Goal: Task Accomplishment & Management: Manage account settings

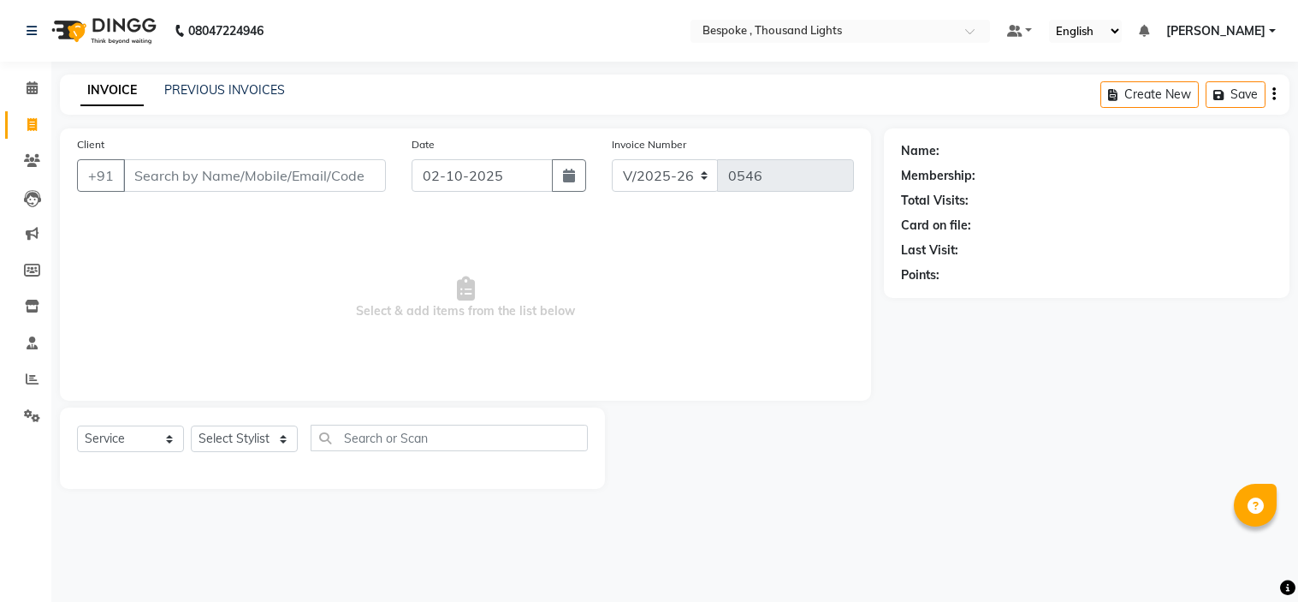
select select "8177"
select select "service"
type input "Pranush"
click at [323, 176] on span "Add Client" at bounding box center [342, 175] width 68 height 17
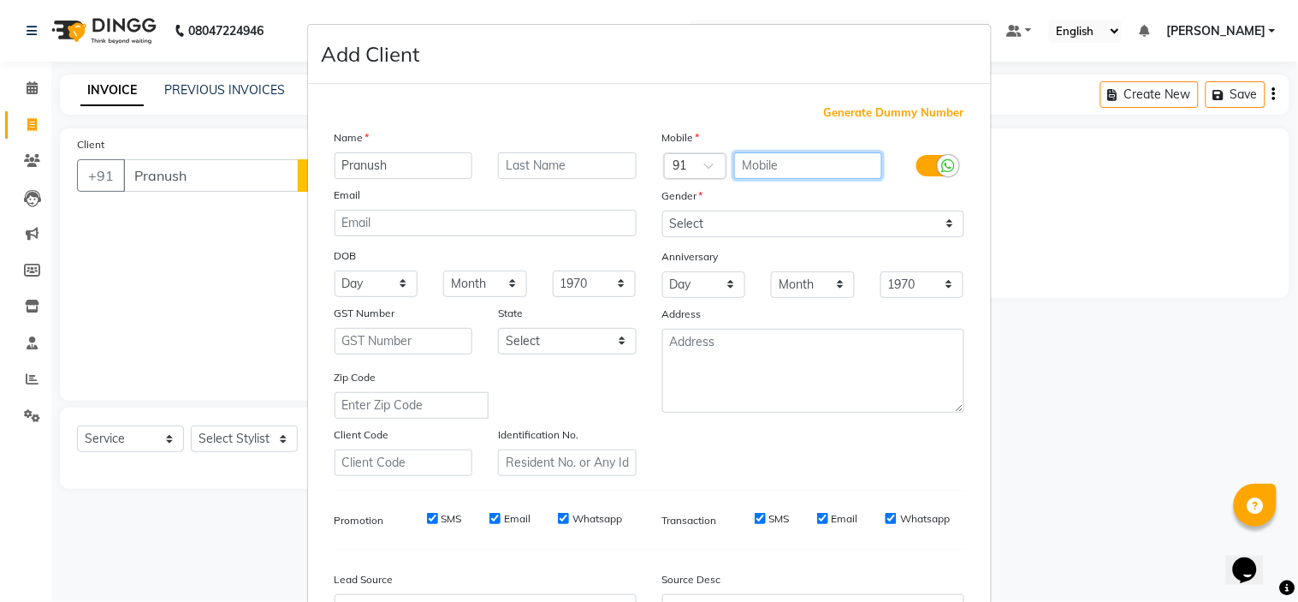
click at [770, 167] on input "text" at bounding box center [808, 165] width 148 height 27
type input "7397468193"
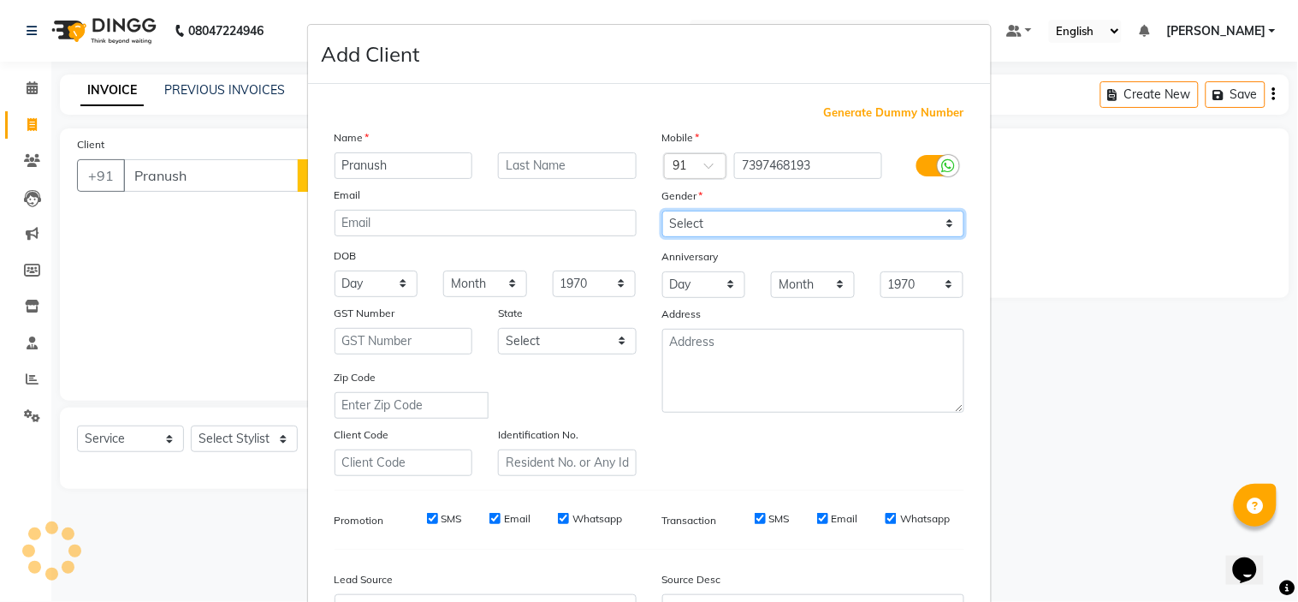
click at [746, 229] on select "Select Male Female Other Prefer Not To Say" at bounding box center [813, 224] width 302 height 27
select select "male"
click at [662, 211] on select "Select Male Female Other Prefer Not To Say" at bounding box center [813, 224] width 302 height 27
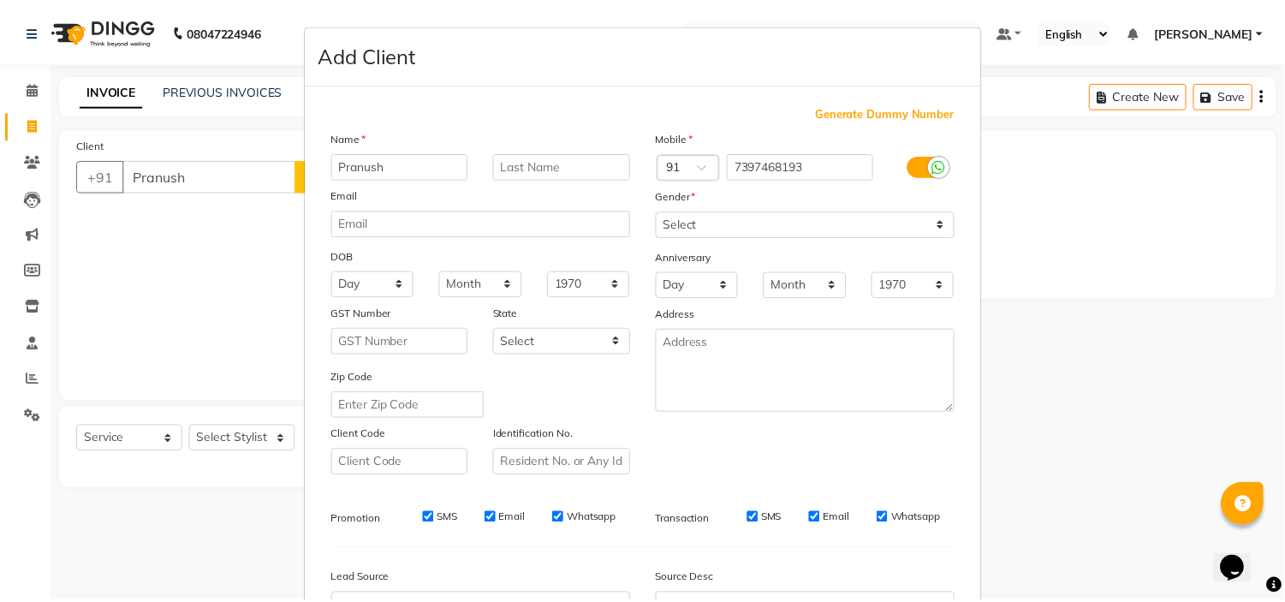
scroll to position [189, 0]
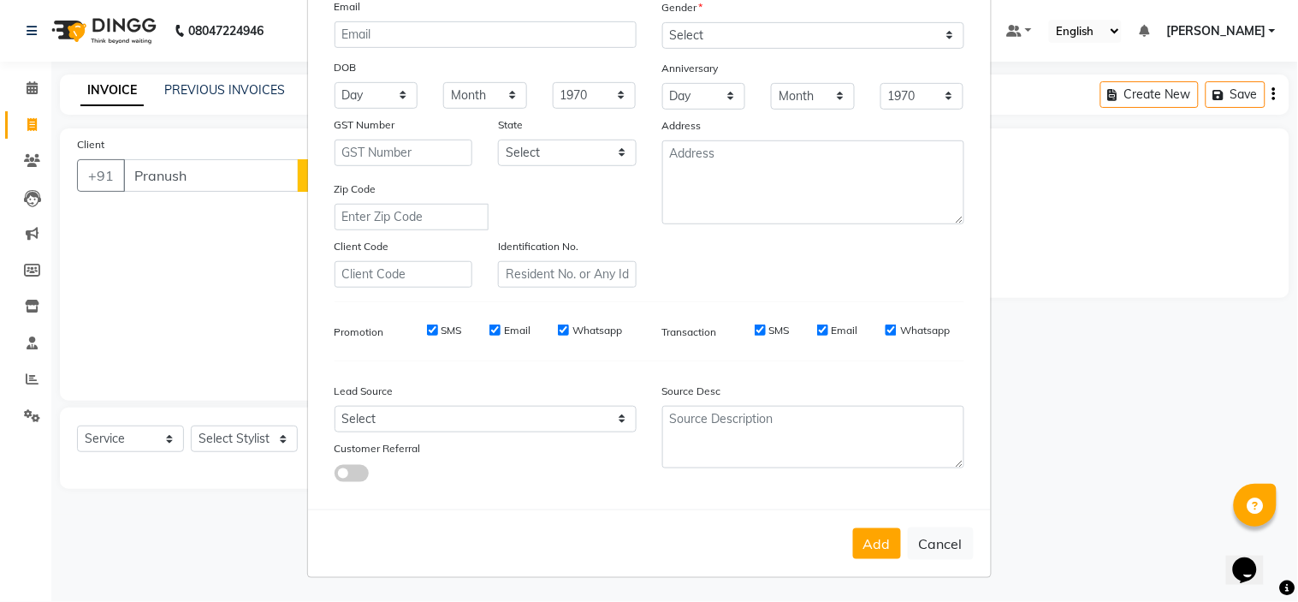
click at [867, 548] on button "Add" at bounding box center [877, 543] width 48 height 31
type input "7397468193"
select select
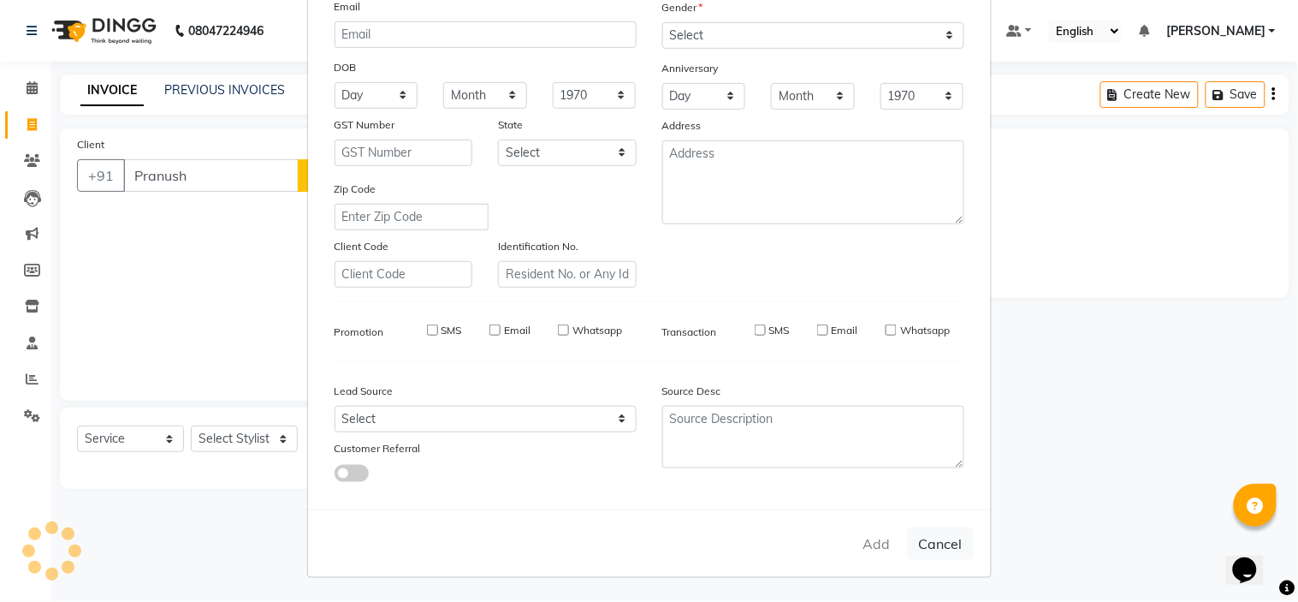
select select
checkbox input "false"
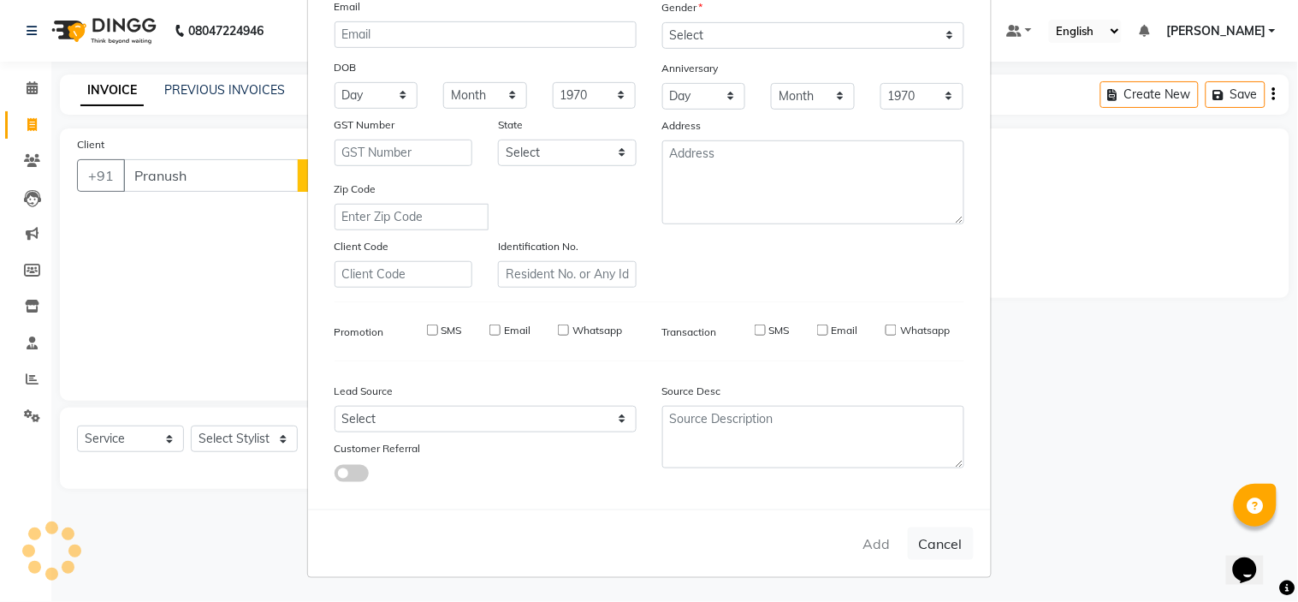
checkbox input "false"
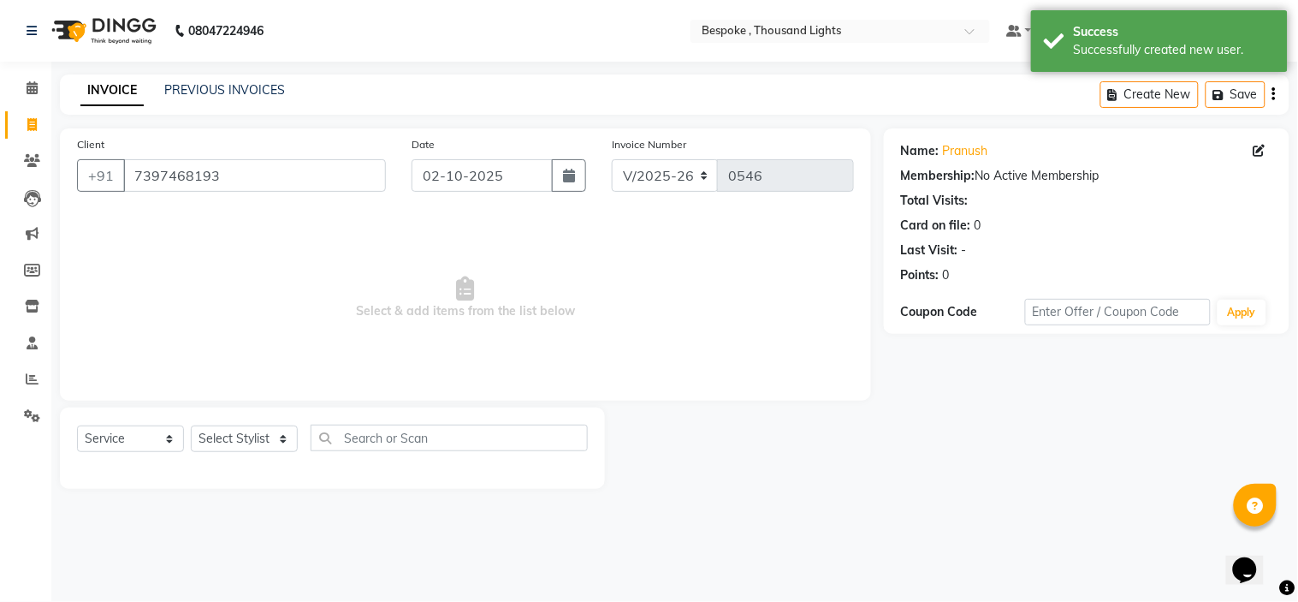
drag, startPoint x: 1297, startPoint y: 264, endPoint x: 1297, endPoint y: 335, distance: 71.9
click at [1297, 335] on div "Name: Pranush Membership: No Active Membership Total Visits: Card on file: 0 La…" at bounding box center [1093, 308] width 419 height 360
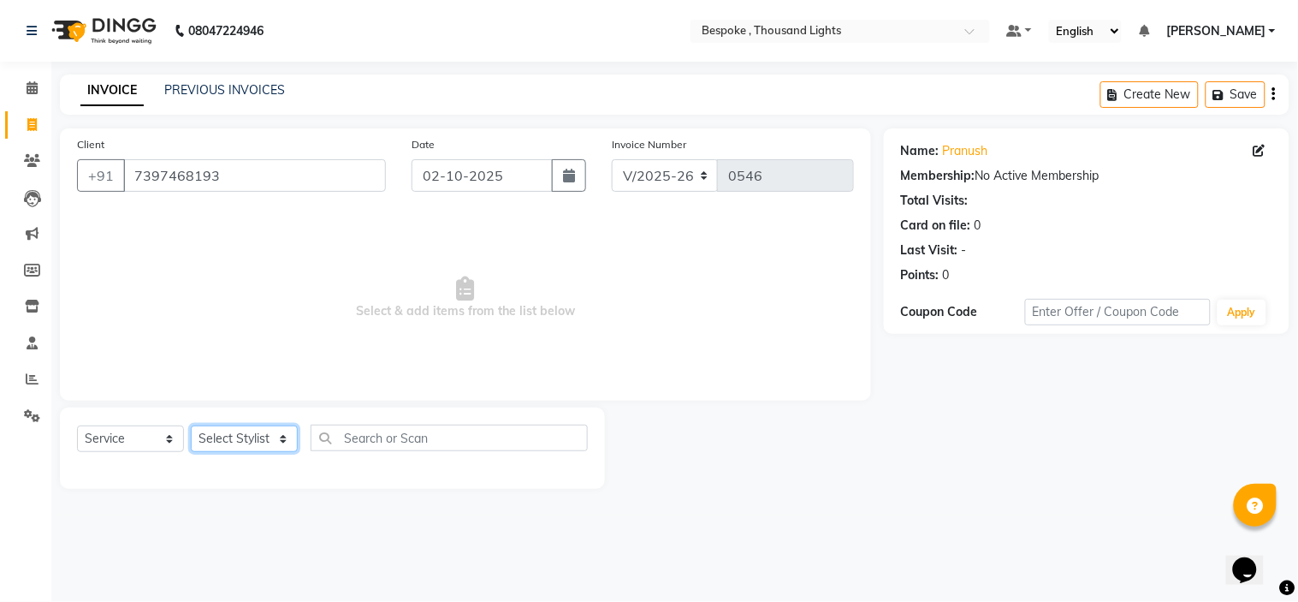
click at [241, 436] on select "Select Stylist [PERSON_NAME] CHINGSONKIM [PERSON_NAME] [PERSON_NAME] [PERSON_NA…" at bounding box center [244, 438] width 107 height 27
select select "78477"
click at [191, 426] on select "Select Stylist [PERSON_NAME] CHINGSONKIM [PERSON_NAME] [PERSON_NAME] [PERSON_NA…" at bounding box center [244, 438] width 107 height 27
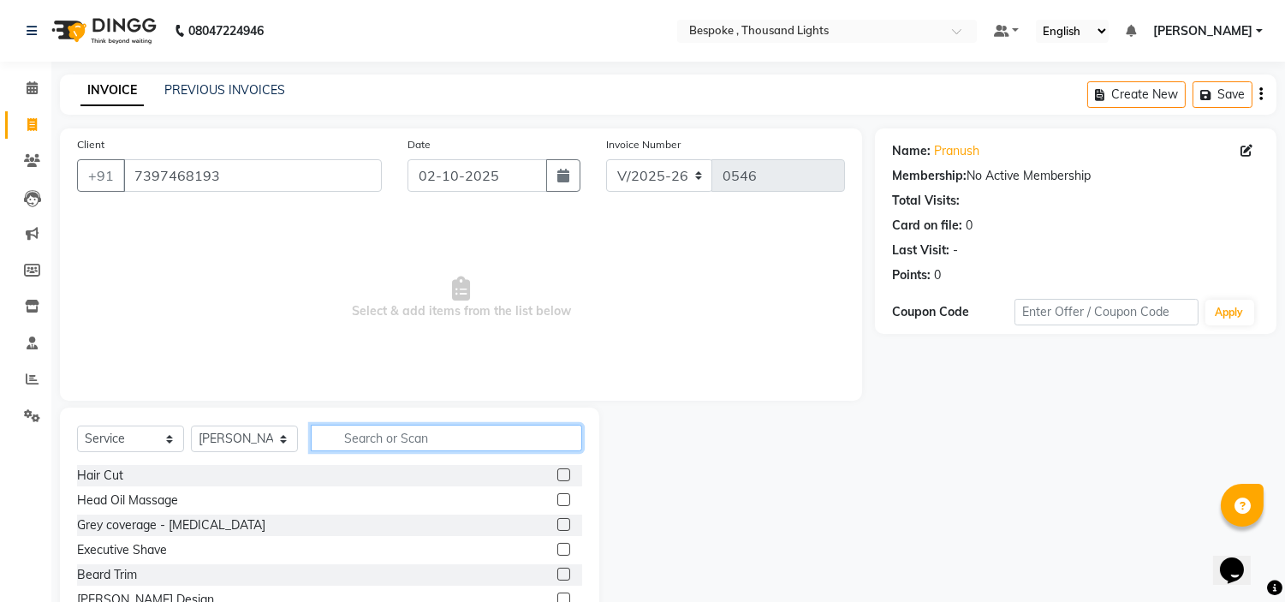
click at [356, 435] on input "text" at bounding box center [446, 438] width 271 height 27
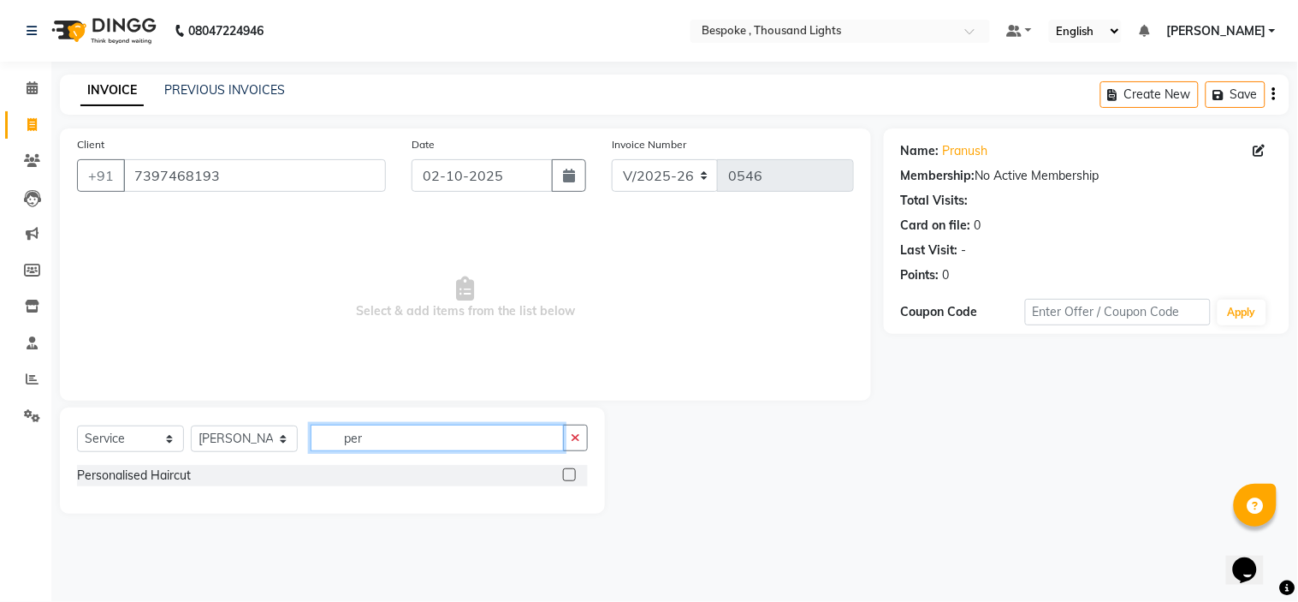
type input "per"
click at [568, 475] on label at bounding box center [569, 474] width 13 height 13
click at [568, 475] on input "checkbox" at bounding box center [568, 475] width 11 height 11
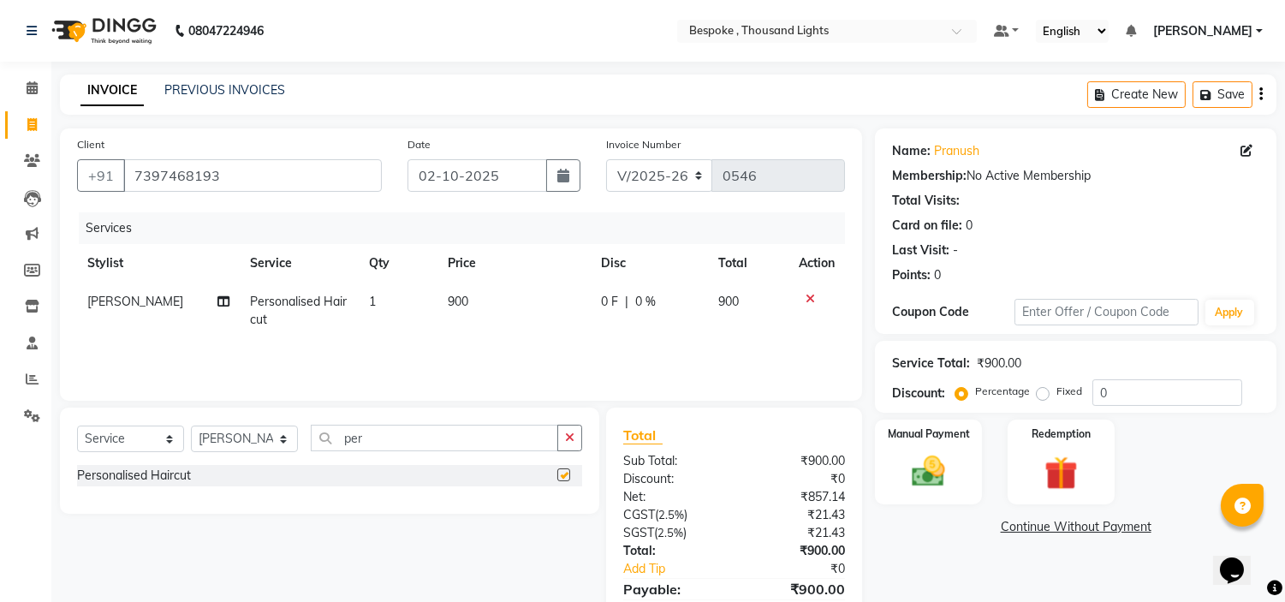
checkbox input "false"
drag, startPoint x: 374, startPoint y: 437, endPoint x: 335, endPoint y: 437, distance: 39.4
click at [337, 437] on input "per" at bounding box center [434, 438] width 247 height 27
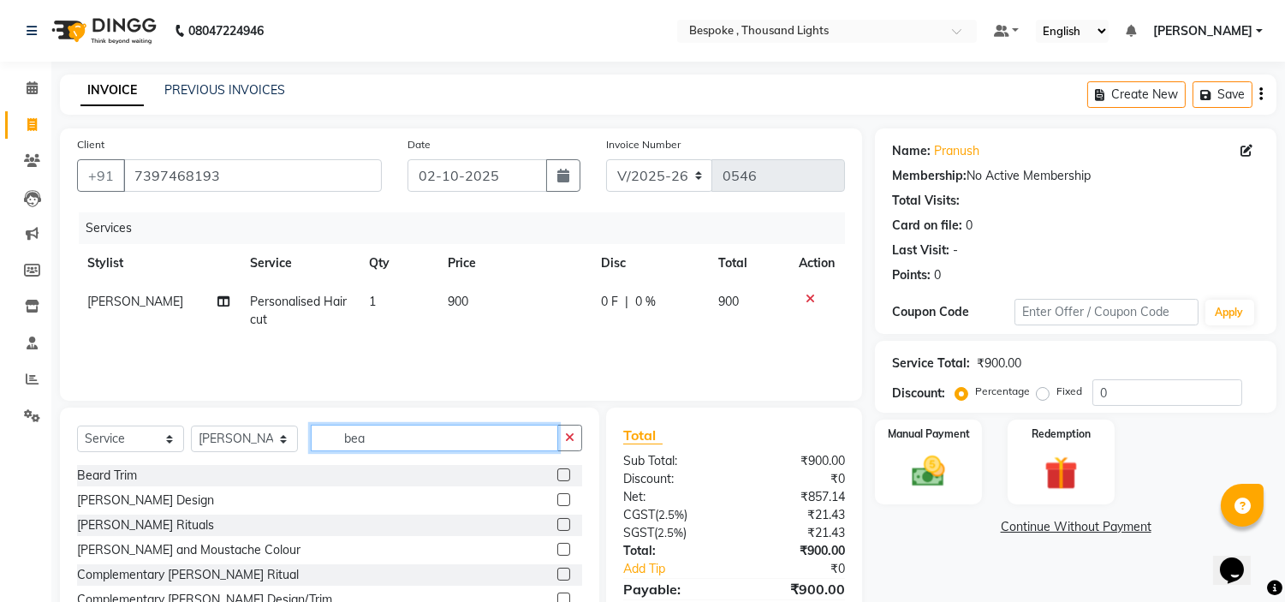
type input "bea"
click at [561, 501] on label at bounding box center [563, 499] width 13 height 13
click at [561, 501] on input "checkbox" at bounding box center [562, 500] width 11 height 11
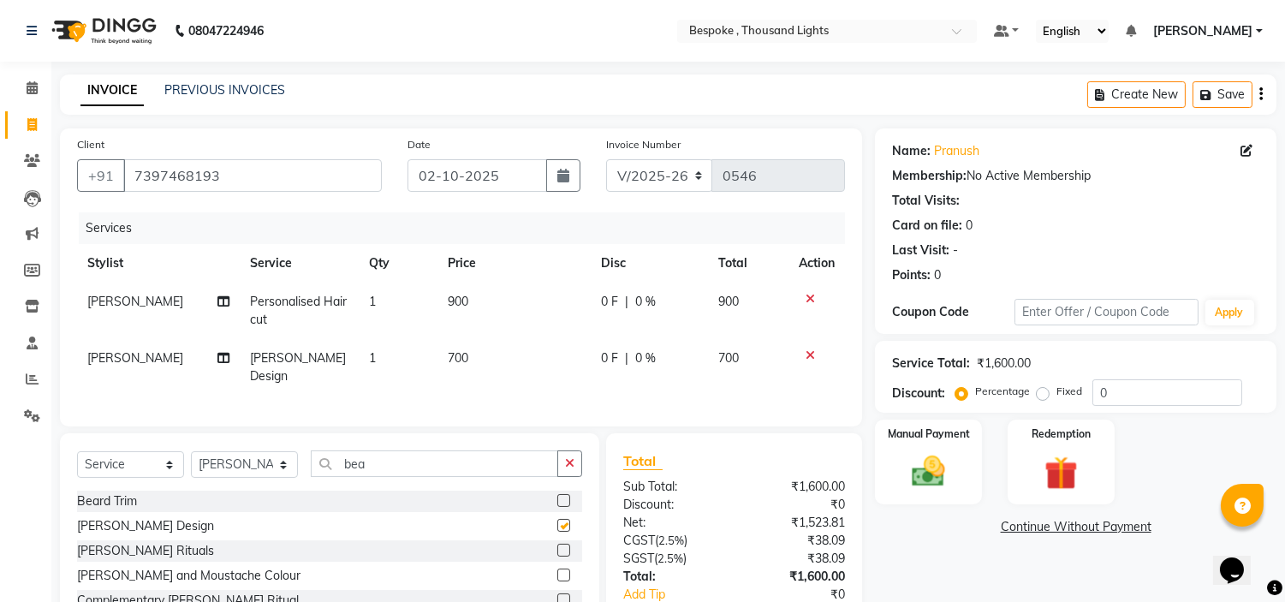
checkbox input "false"
click at [919, 480] on img at bounding box center [928, 472] width 56 height 40
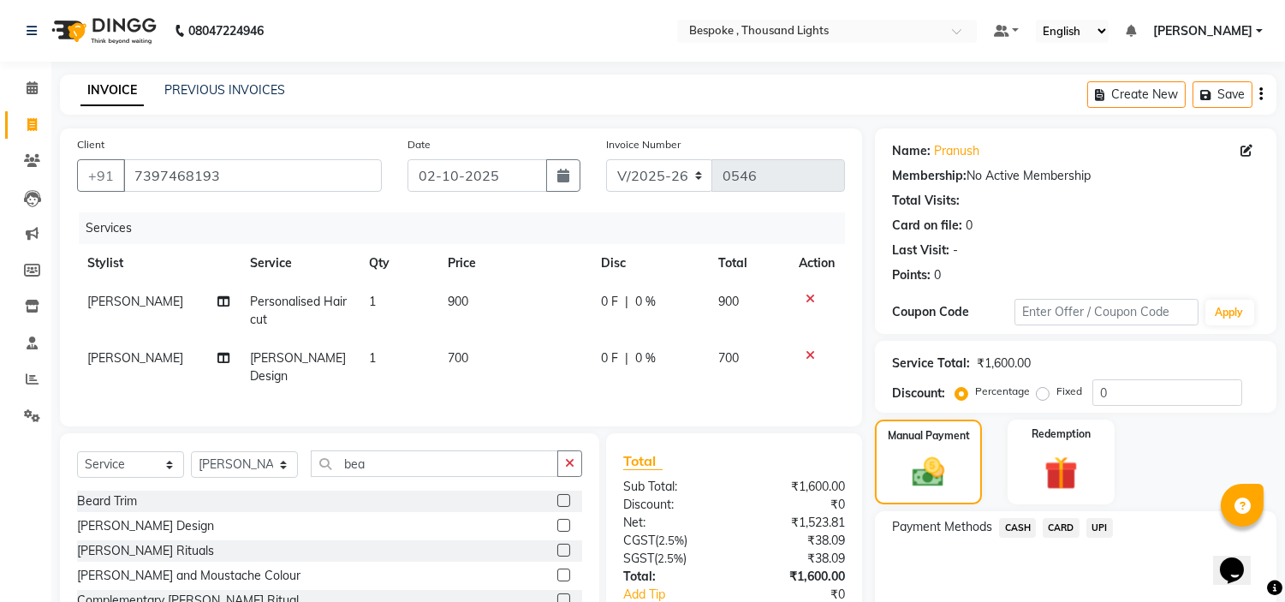
scroll to position [104, 0]
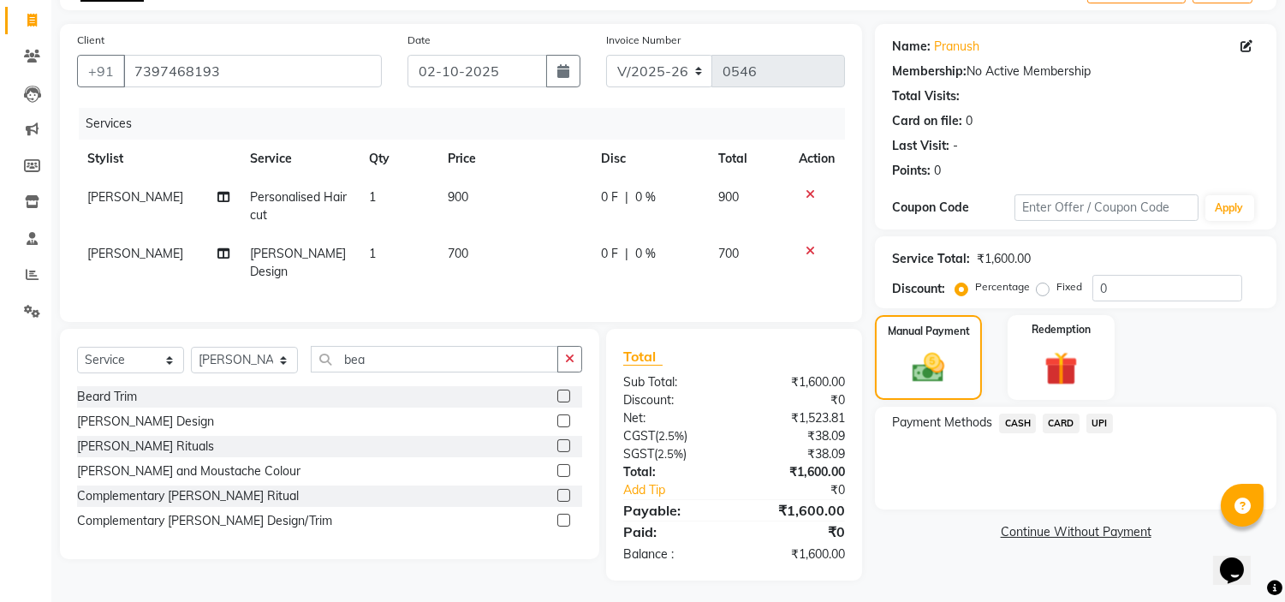
click at [1096, 425] on span "UPI" at bounding box center [1099, 423] width 27 height 20
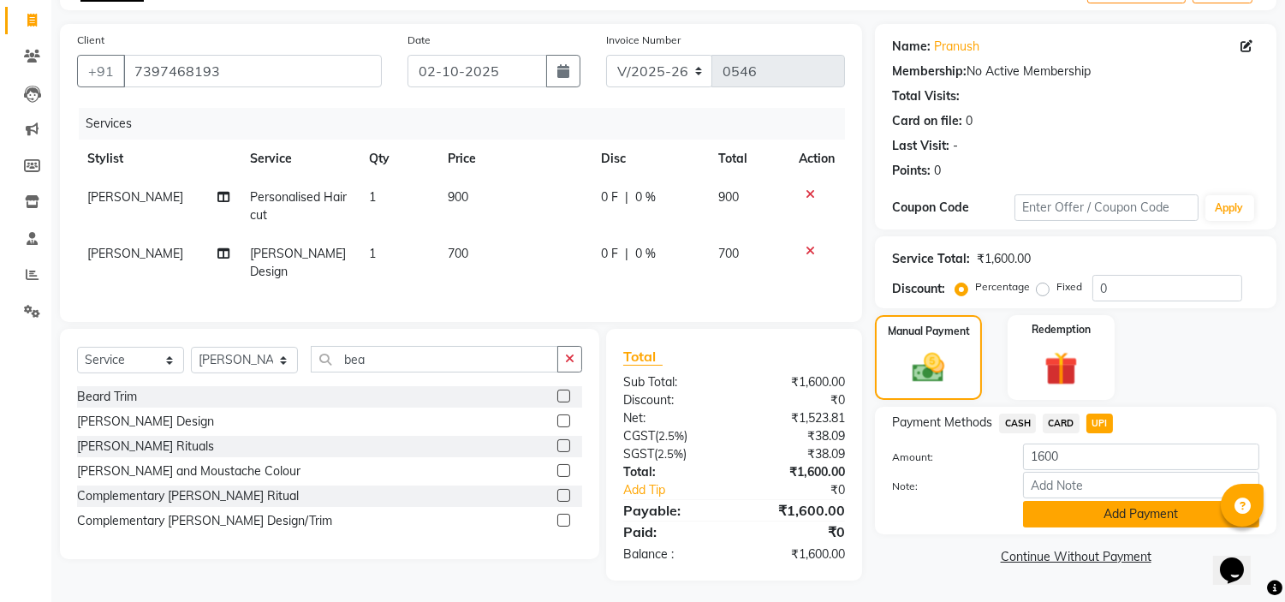
click at [1113, 508] on button "Add Payment" at bounding box center [1141, 514] width 236 height 27
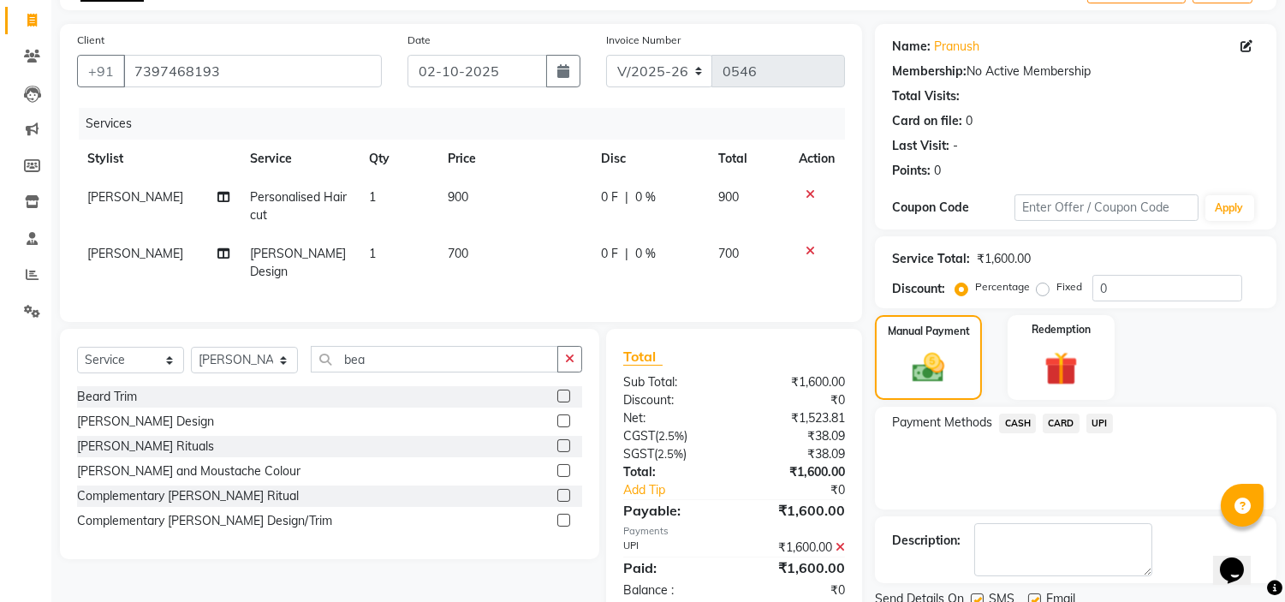
scroll to position [168, 0]
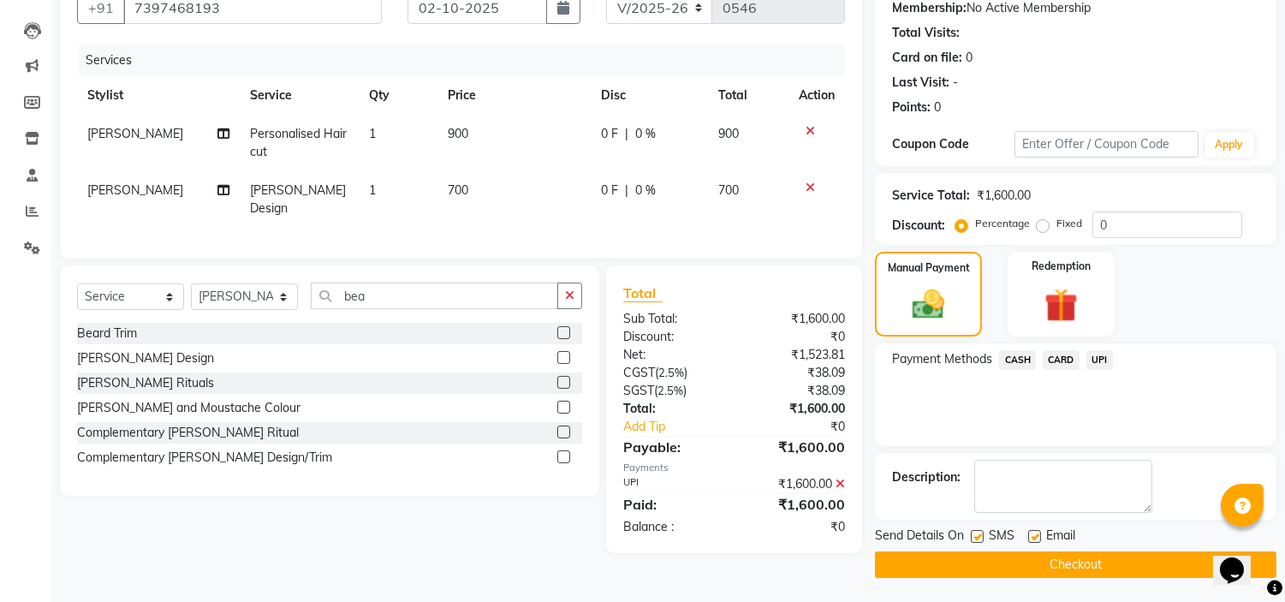
click at [1073, 561] on button "Checkout" at bounding box center [1075, 564] width 401 height 27
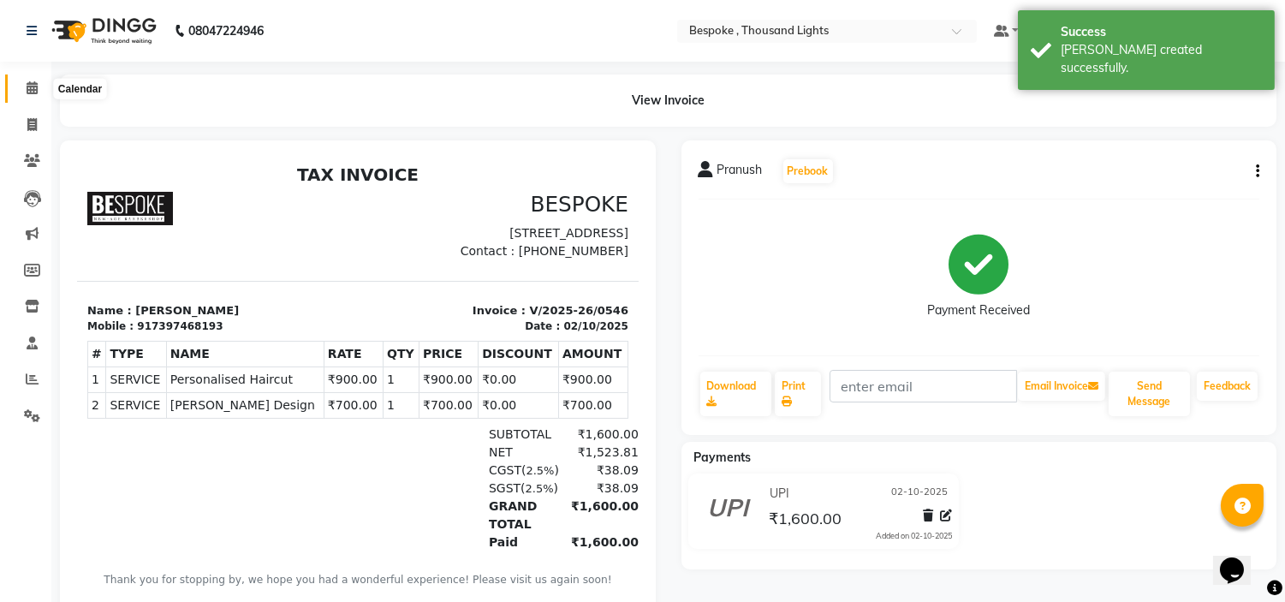
click at [38, 90] on span at bounding box center [32, 89] width 30 height 20
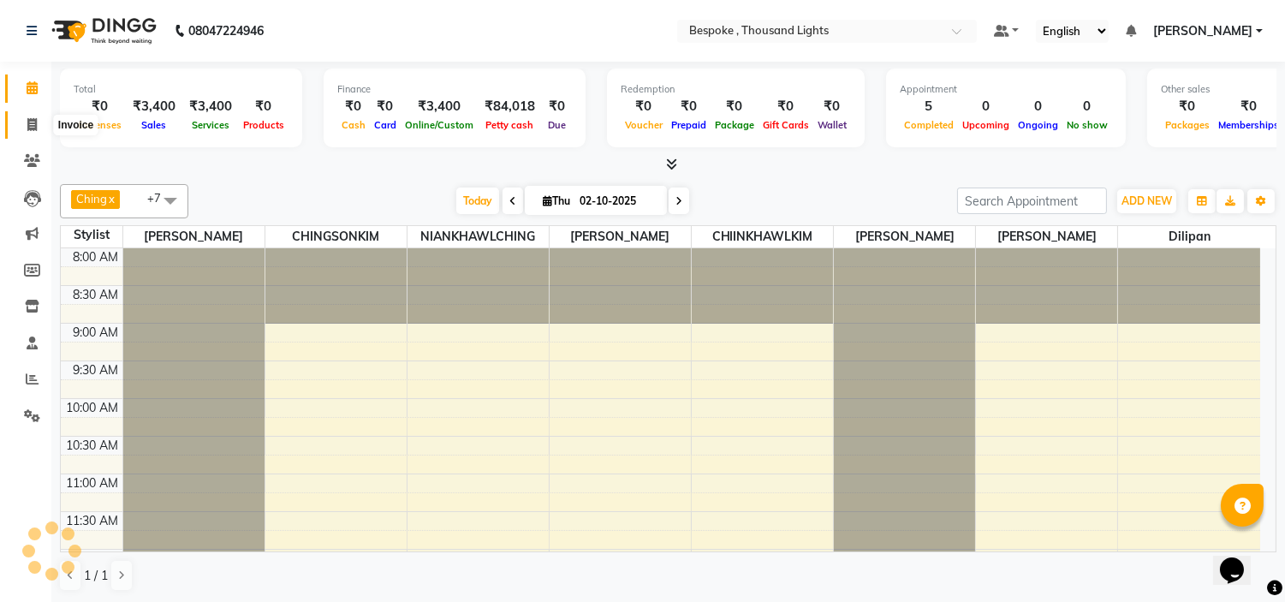
click at [19, 121] on span at bounding box center [32, 126] width 30 height 20
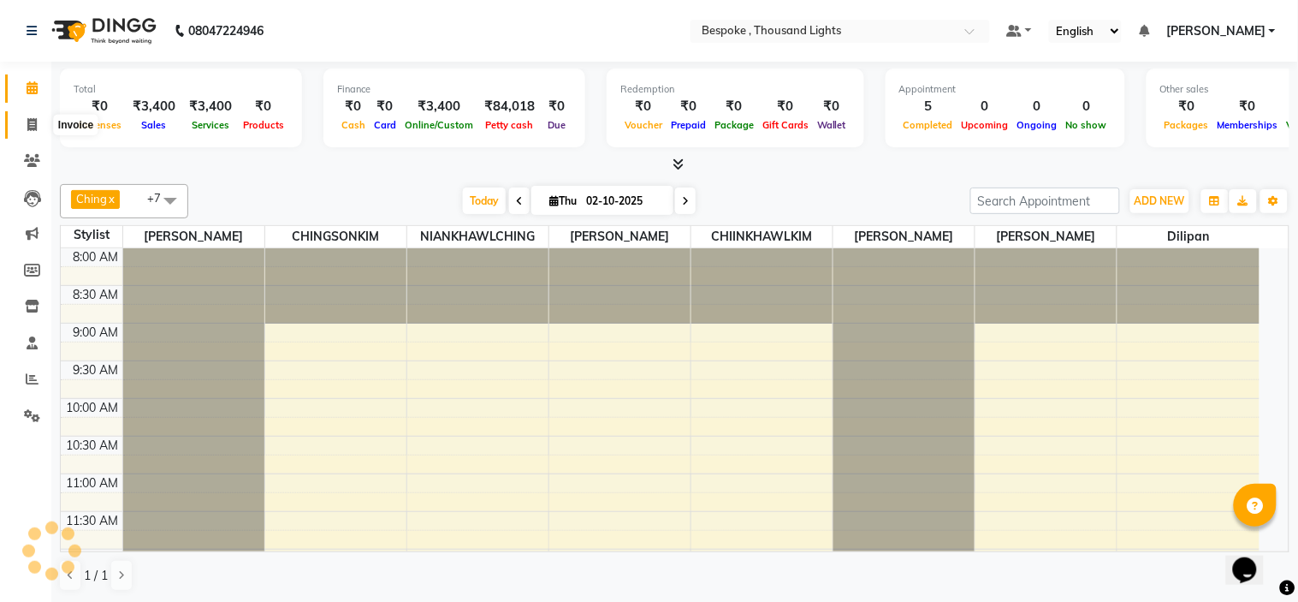
select select "service"
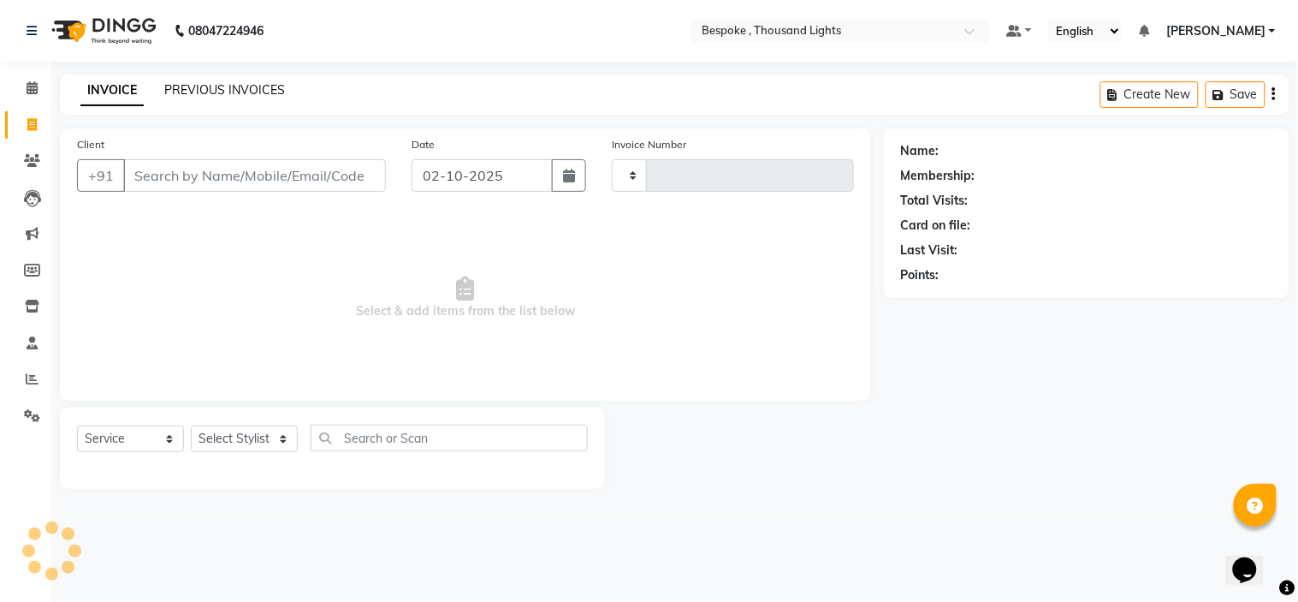
click at [262, 96] on div "PREVIOUS INVOICES" at bounding box center [224, 90] width 121 height 18
click at [260, 88] on link "PREVIOUS INVOICES" at bounding box center [224, 89] width 121 height 15
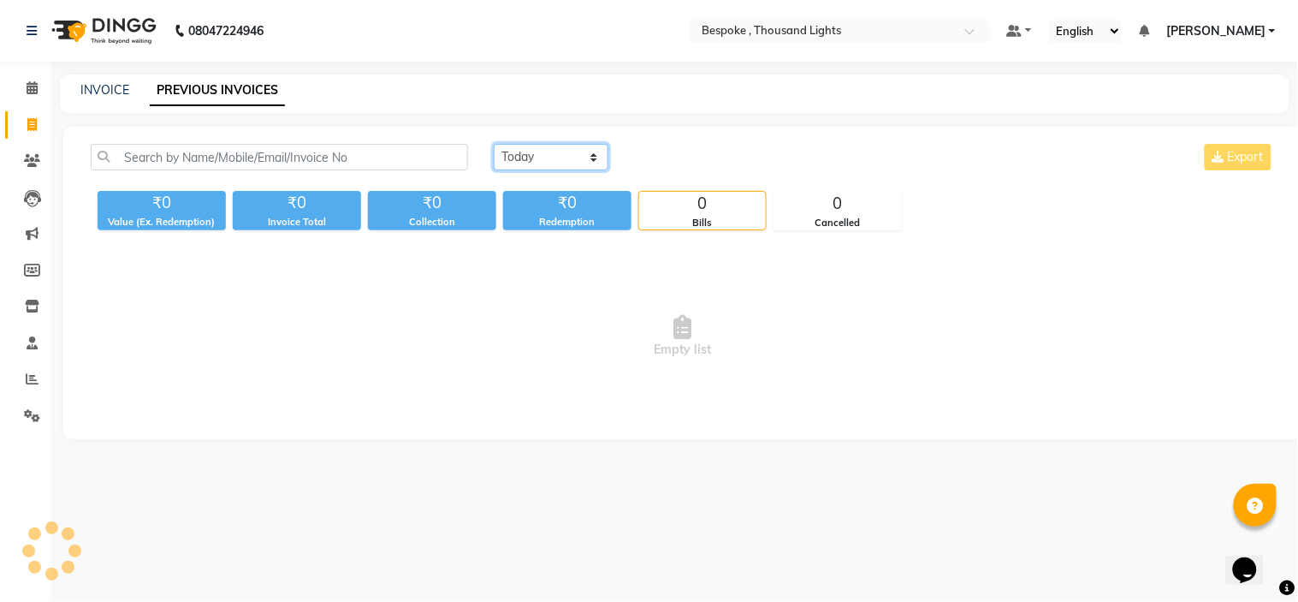
click at [574, 163] on select "Today Yesterday Custom Range" at bounding box center [551, 157] width 115 height 27
click at [501, 104] on div "INVOICE PREVIOUS INVOICES" at bounding box center [675, 93] width 1230 height 39
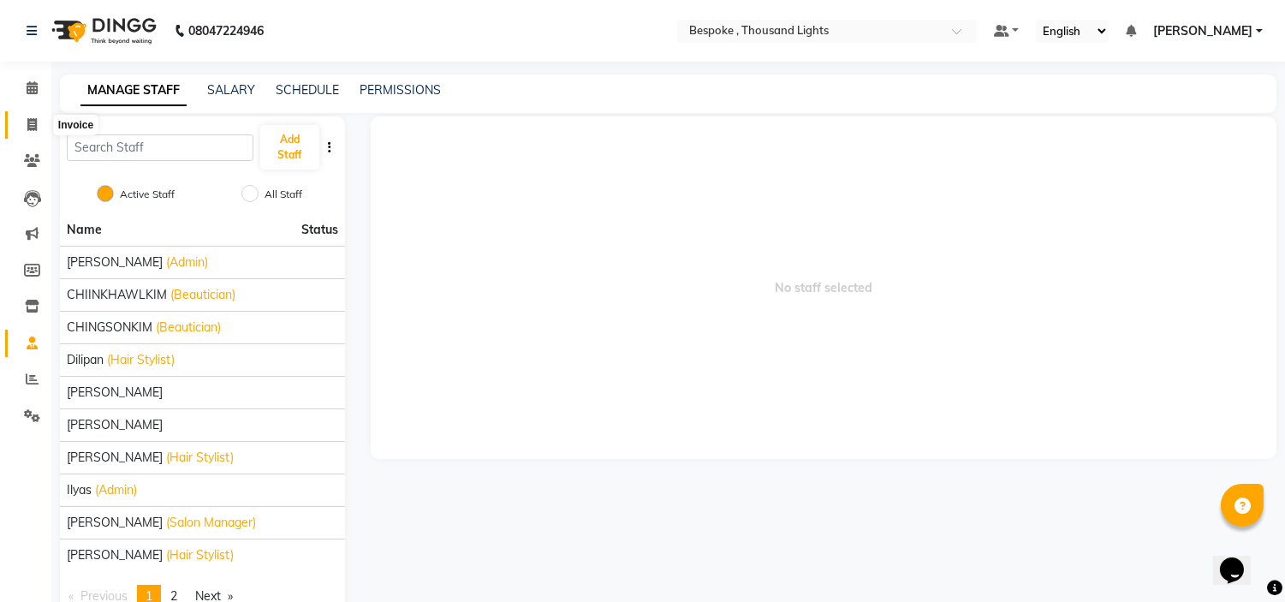
click at [33, 123] on icon at bounding box center [31, 124] width 9 height 13
select select "service"
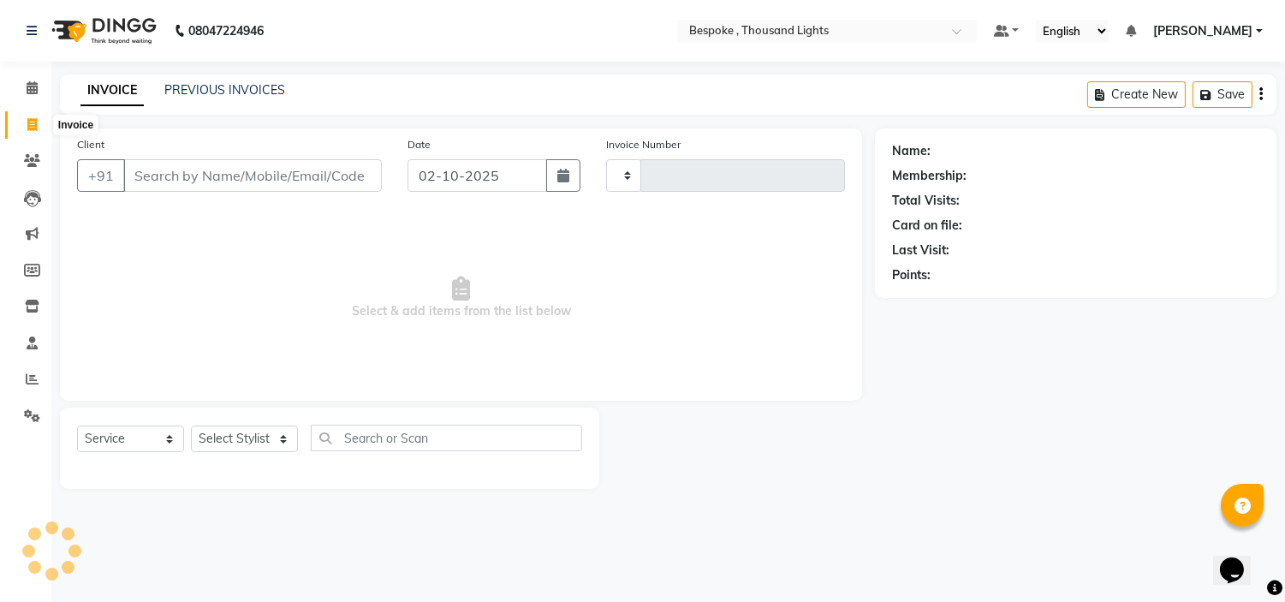
type input "0547"
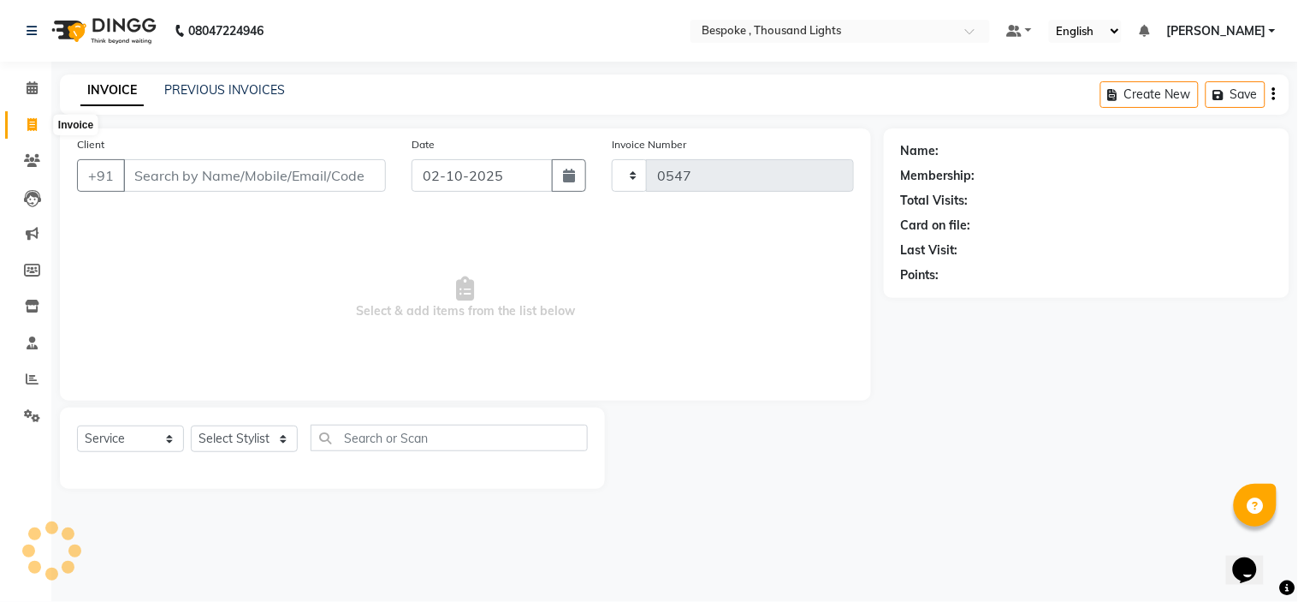
select select "8177"
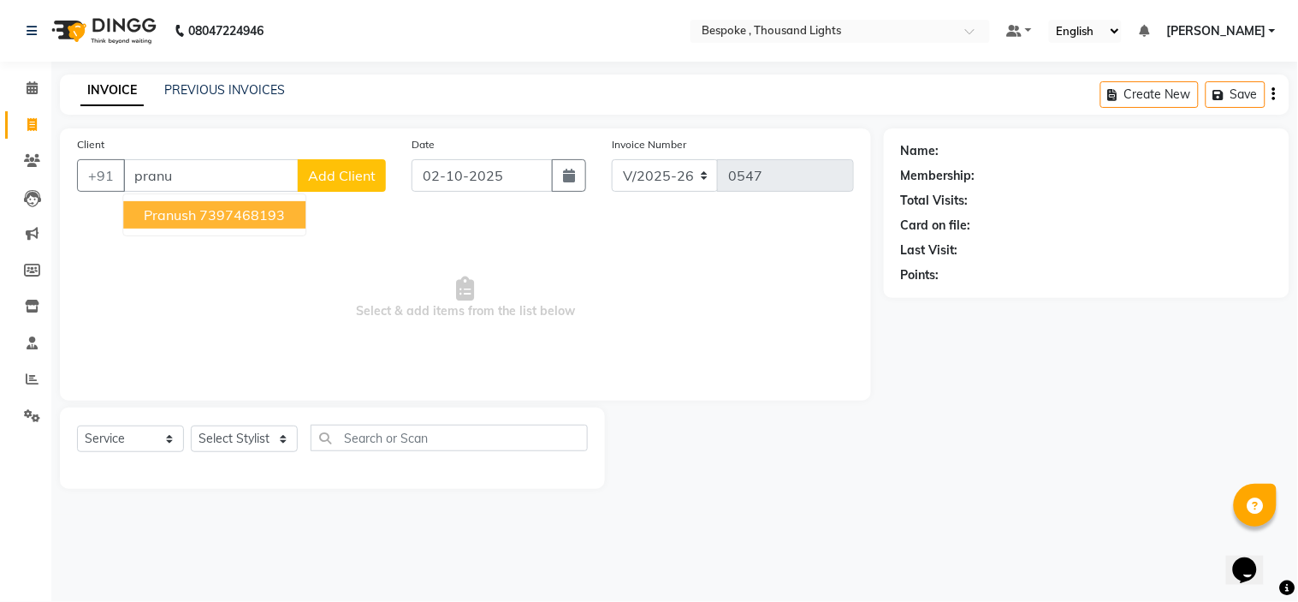
click at [235, 203] on button "Pranush 7397468193" at bounding box center [214, 214] width 182 height 27
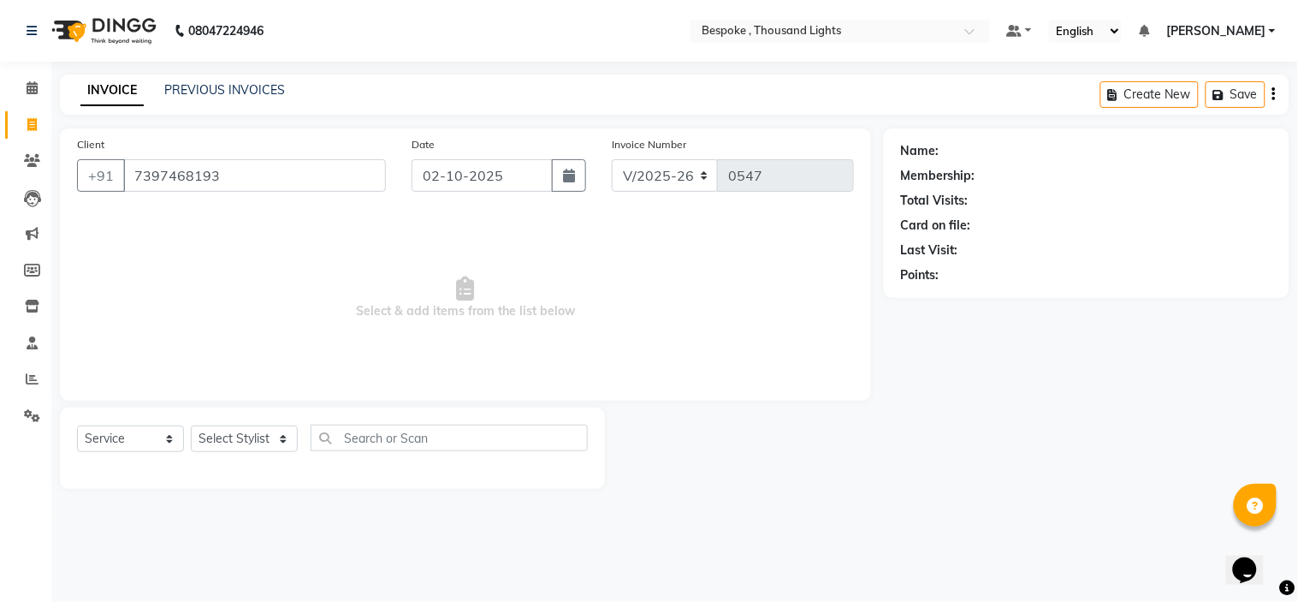
type input "7397468193"
click at [241, 425] on div "Select Service Product Membership Package Voucher Prepaid Gift Card Select Styl…" at bounding box center [332, 445] width 511 height 40
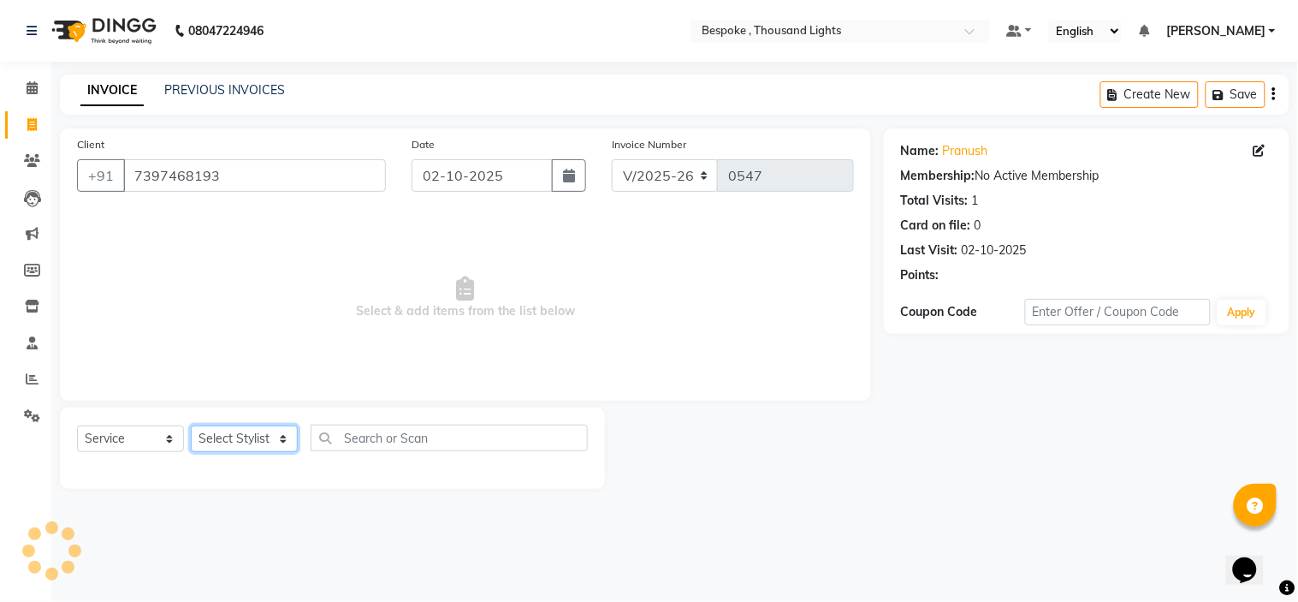
click at [243, 437] on select "Select Stylist [PERSON_NAME] CHINGSONKIM [PERSON_NAME] [PERSON_NAME] [PERSON_NA…" at bounding box center [244, 438] width 107 height 27
select select "78477"
click at [191, 426] on select "Select Stylist [PERSON_NAME] CHINGSONKIM [PERSON_NAME] [PERSON_NAME] [PERSON_NA…" at bounding box center [244, 438] width 107 height 27
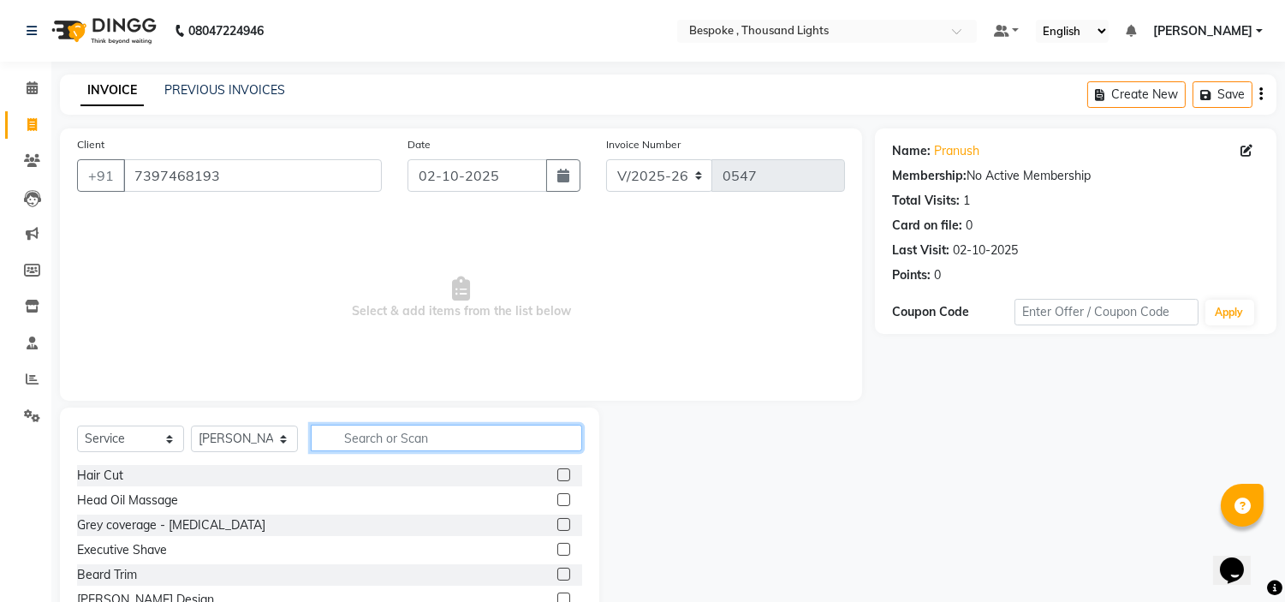
click at [430, 426] on input "text" at bounding box center [446, 438] width 271 height 27
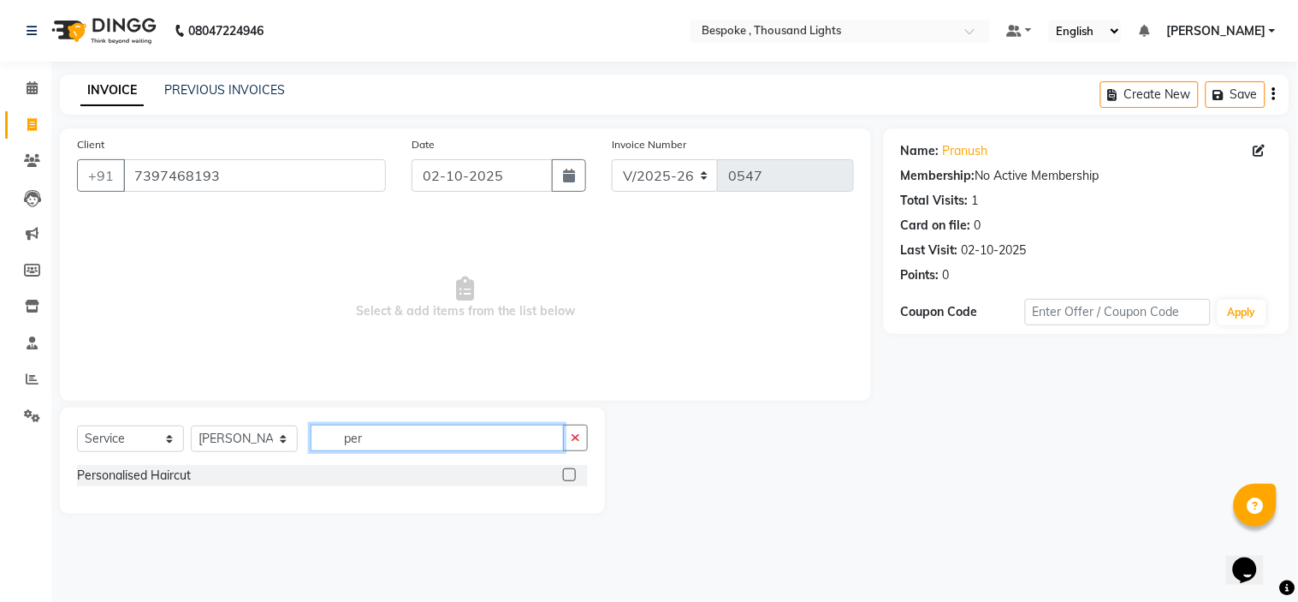
type input "per"
click at [567, 474] on label at bounding box center [569, 474] width 13 height 13
click at [567, 474] on input "checkbox" at bounding box center [568, 475] width 11 height 11
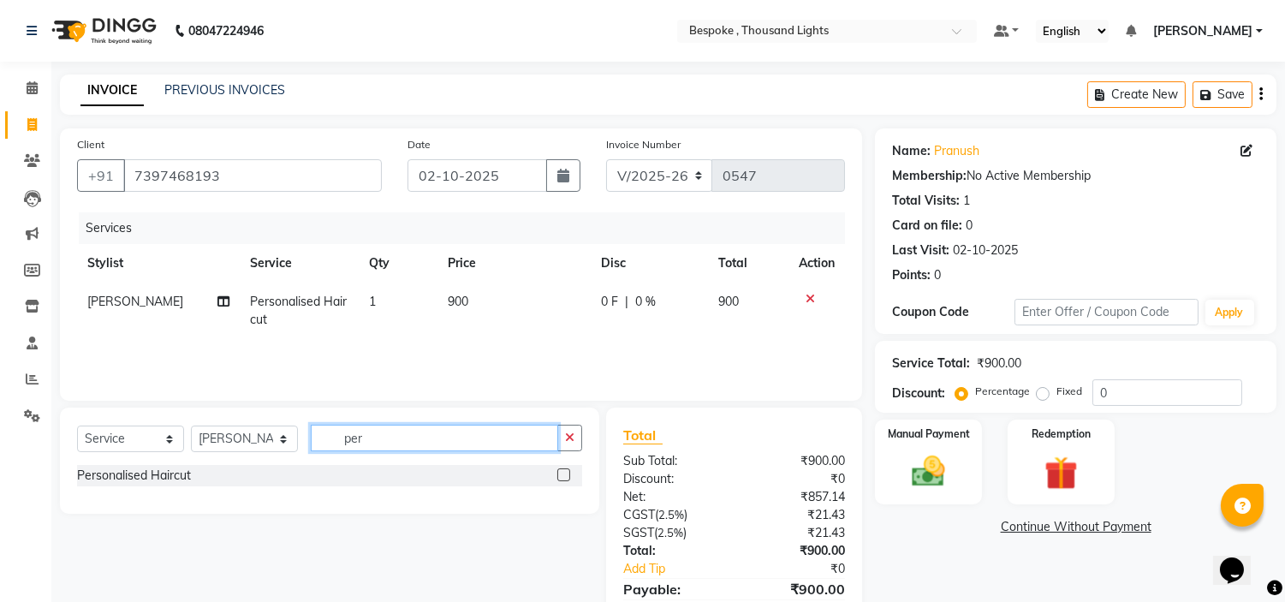
checkbox input "false"
drag, startPoint x: 385, startPoint y: 435, endPoint x: 301, endPoint y: 435, distance: 83.9
click at [311, 435] on input "per" at bounding box center [434, 438] width 247 height 27
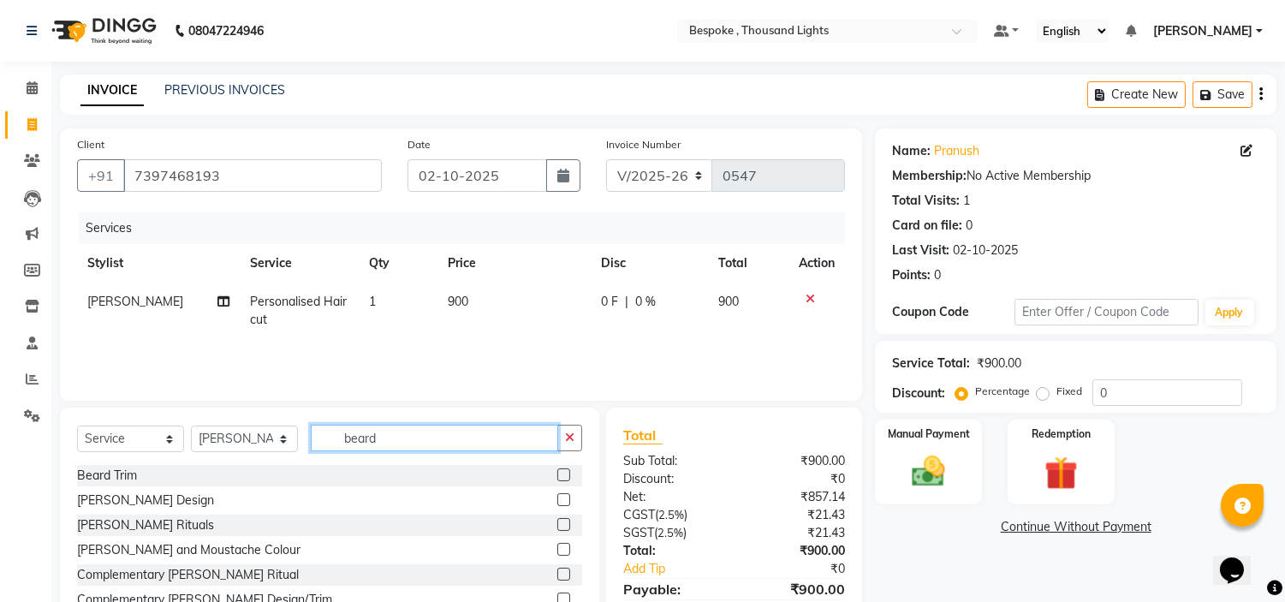
type input "beard"
click at [561, 496] on label at bounding box center [563, 499] width 13 height 13
click at [561, 496] on input "checkbox" at bounding box center [562, 500] width 11 height 11
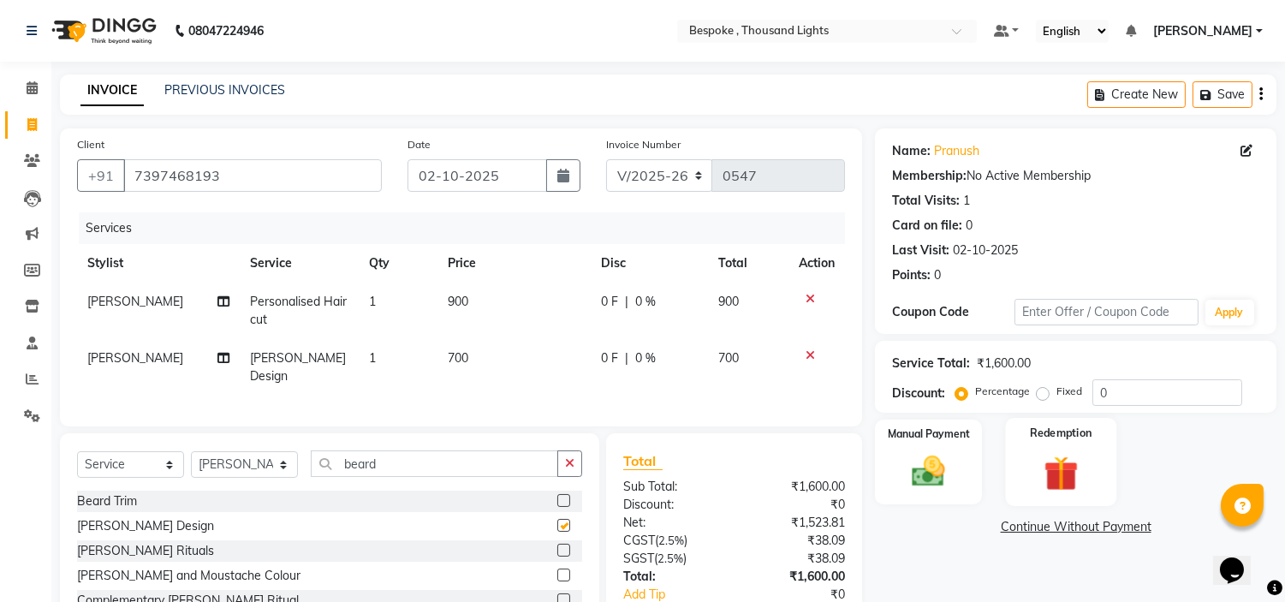
checkbox input "false"
click at [953, 471] on img at bounding box center [928, 472] width 56 height 40
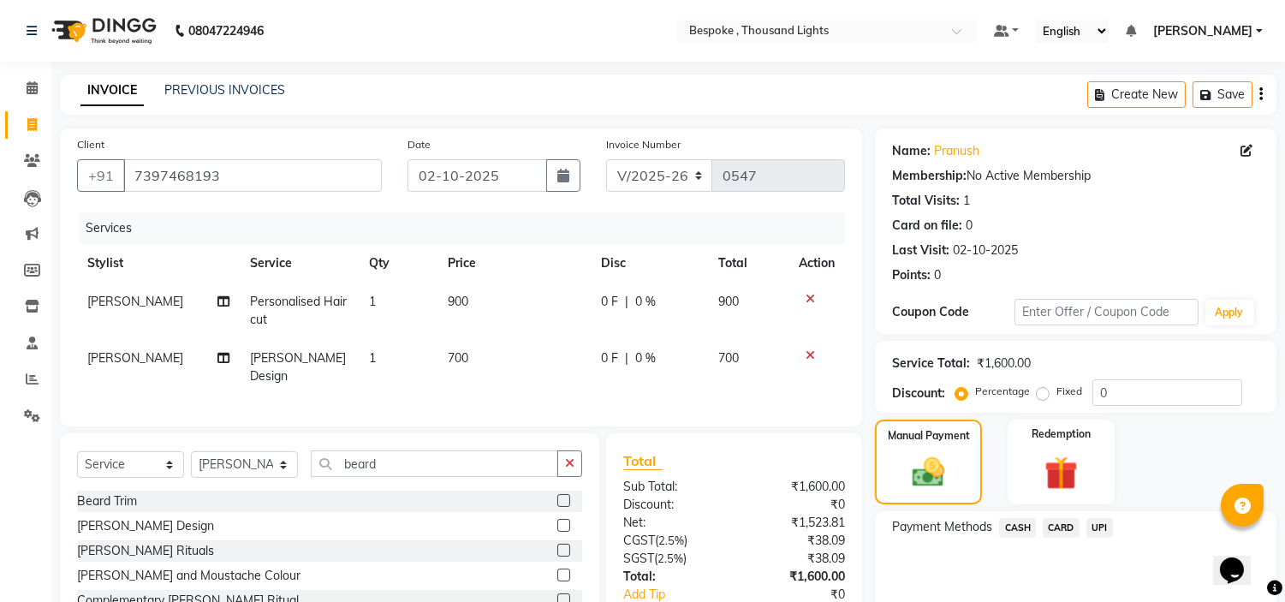
scroll to position [104, 0]
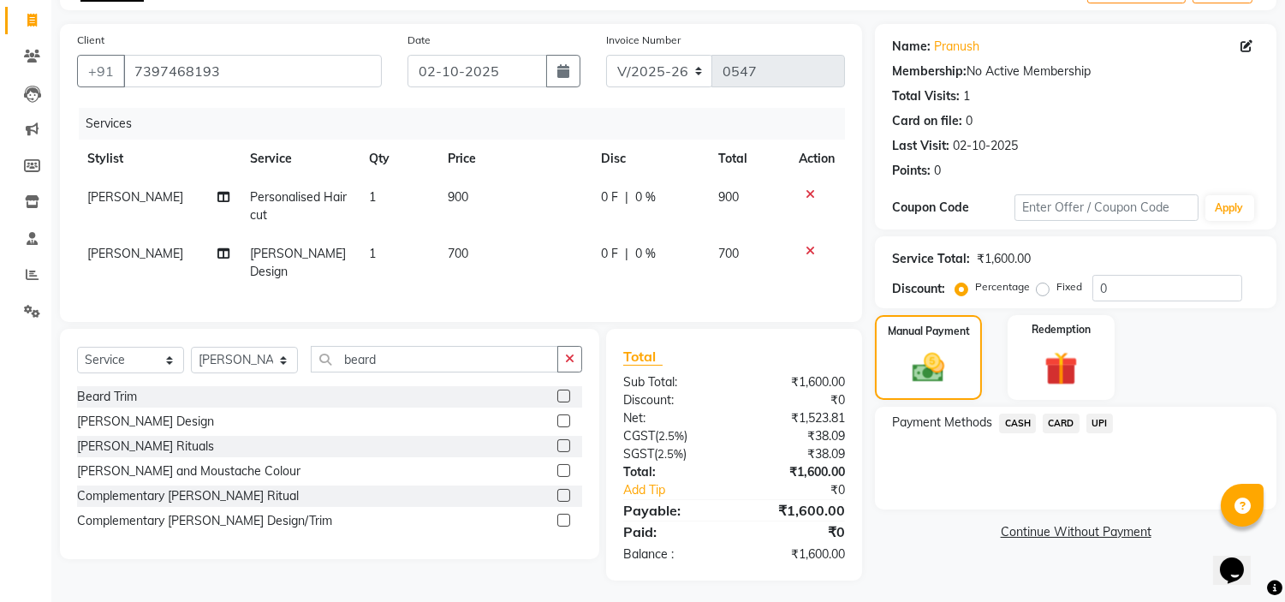
click at [1098, 425] on span "UPI" at bounding box center [1099, 423] width 27 height 20
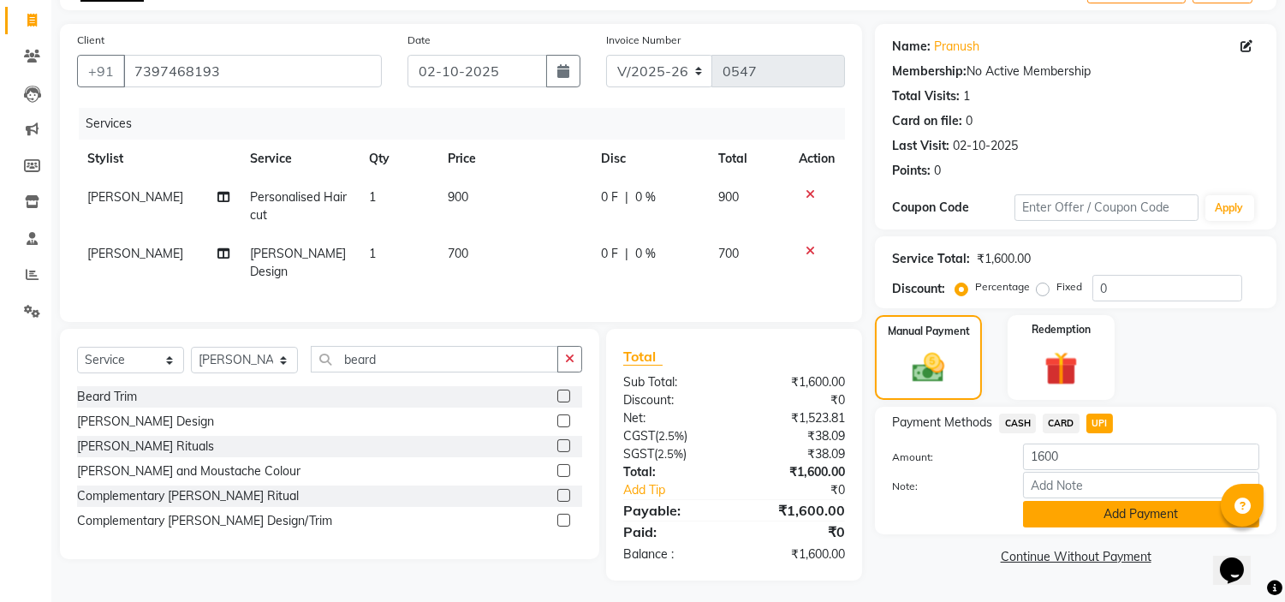
click at [1107, 511] on button "Add Payment" at bounding box center [1141, 514] width 236 height 27
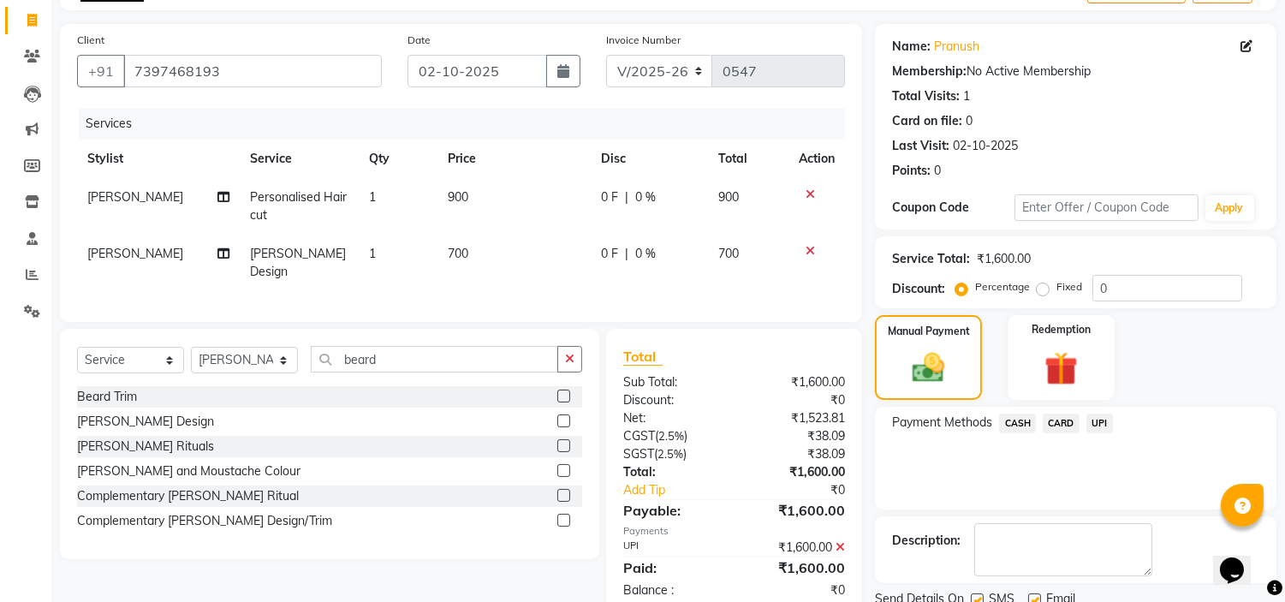
scroll to position [168, 0]
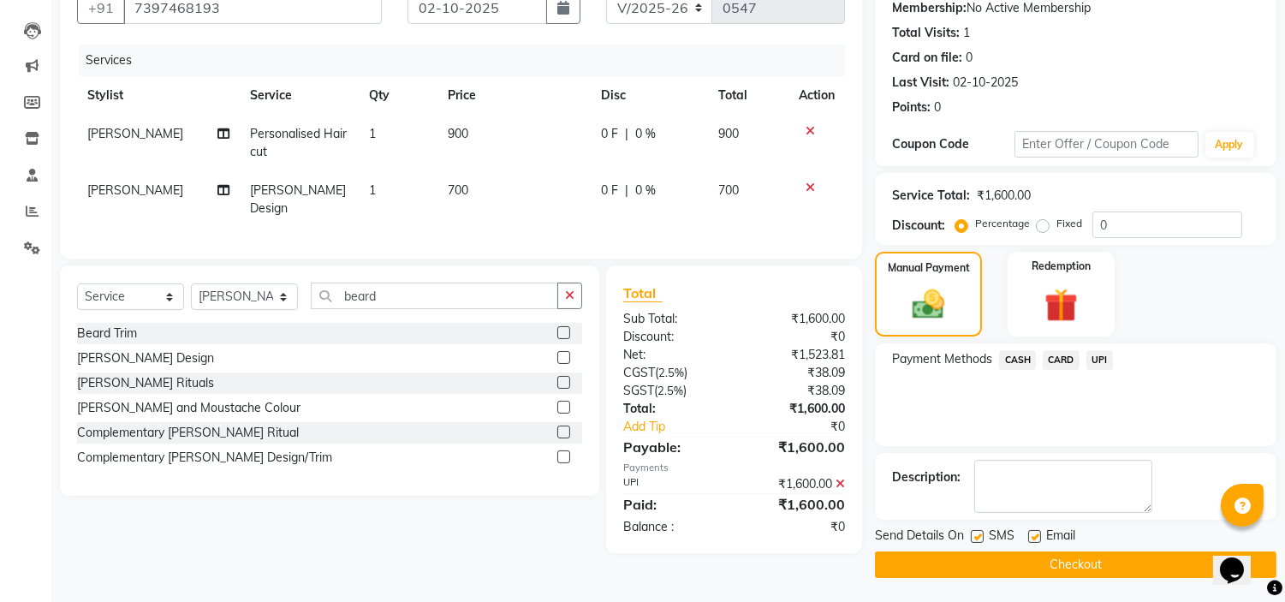
click at [1064, 571] on button "Checkout" at bounding box center [1075, 564] width 401 height 27
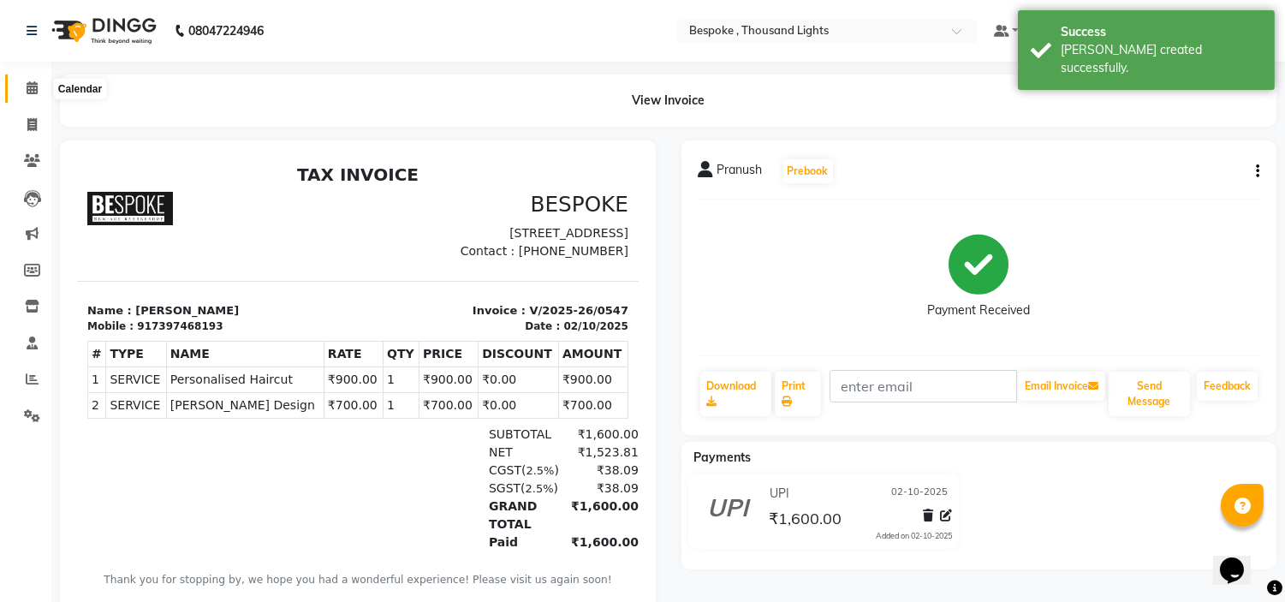
click at [22, 86] on span at bounding box center [32, 89] width 30 height 20
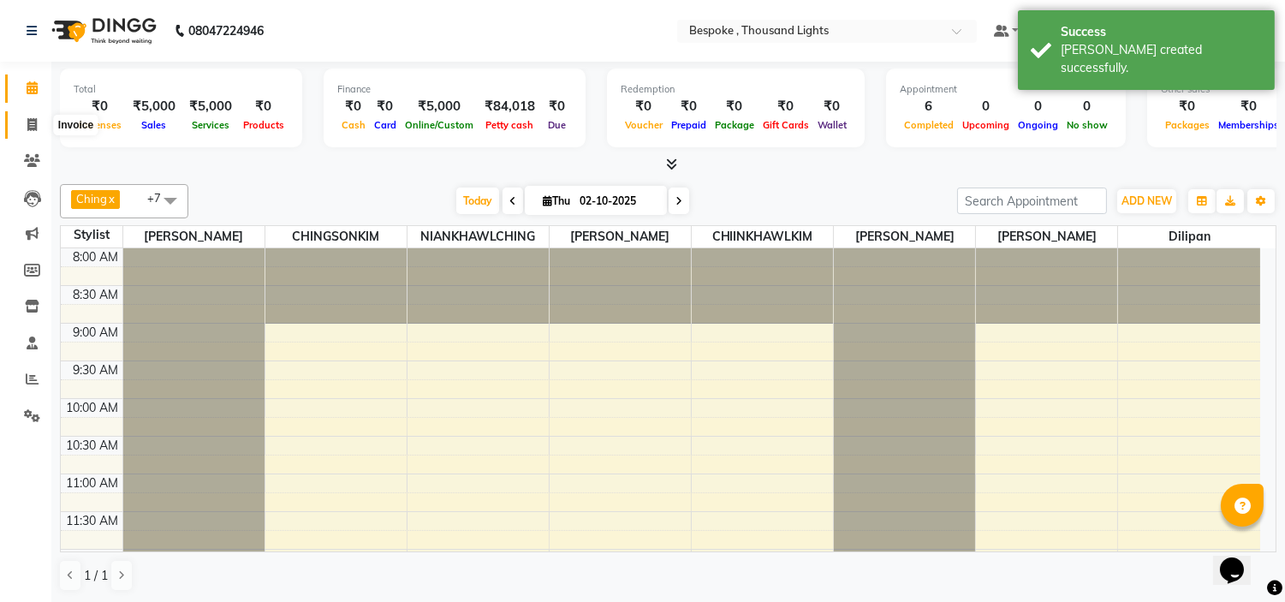
click at [33, 123] on icon at bounding box center [31, 124] width 9 height 13
select select "service"
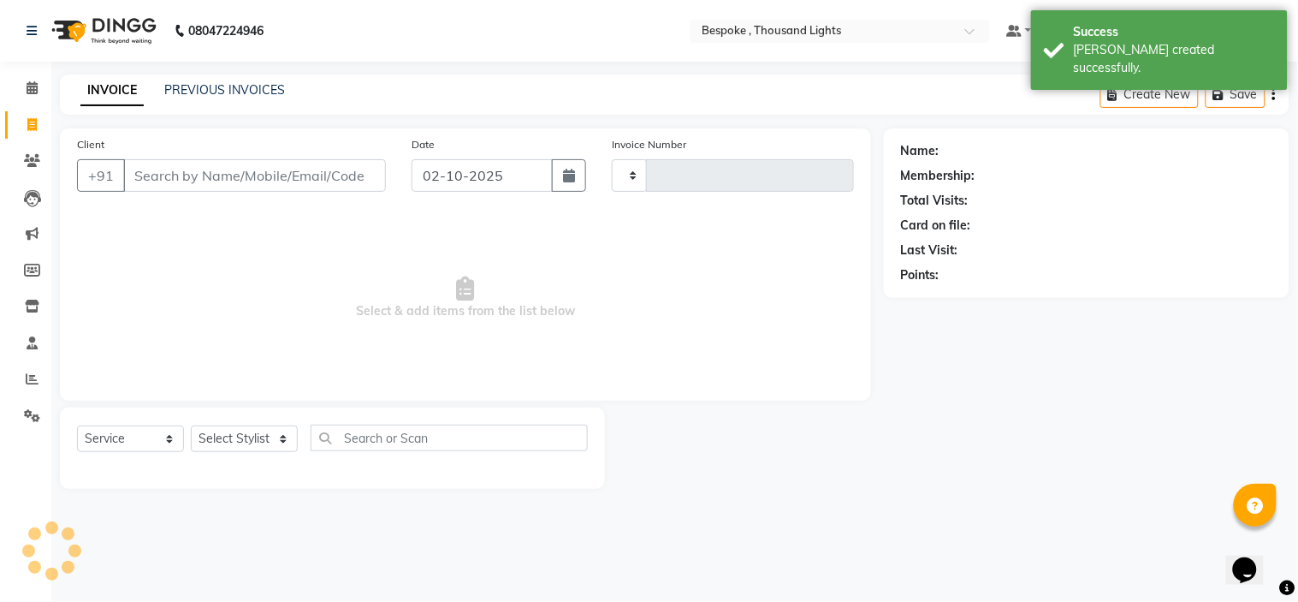
type input "0548"
select select "8177"
click at [193, 68] on div "08047224946 Select Location × Bespoke , Thousand Lights Default Panel My Panel …" at bounding box center [649, 301] width 1298 height 602
click at [194, 77] on div "INVOICE PREVIOUS INVOICES Create New Save" at bounding box center [675, 94] width 1230 height 40
click at [199, 84] on link "PREVIOUS INVOICES" at bounding box center [224, 89] width 121 height 15
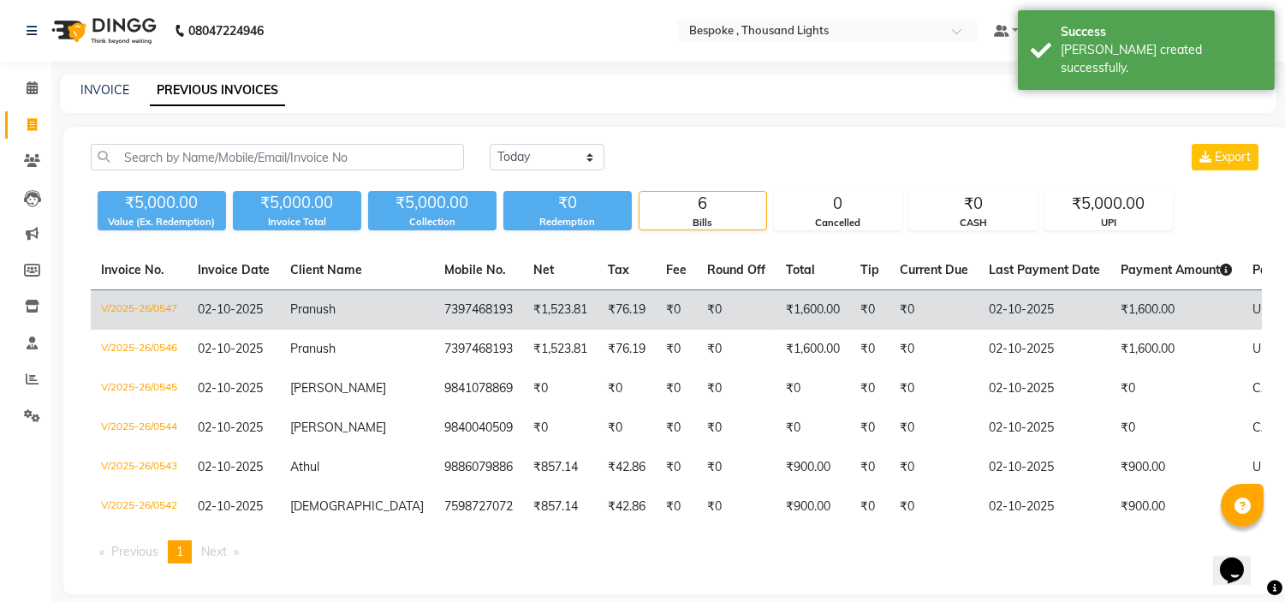
click at [697, 313] on td "₹0" at bounding box center [736, 310] width 79 height 40
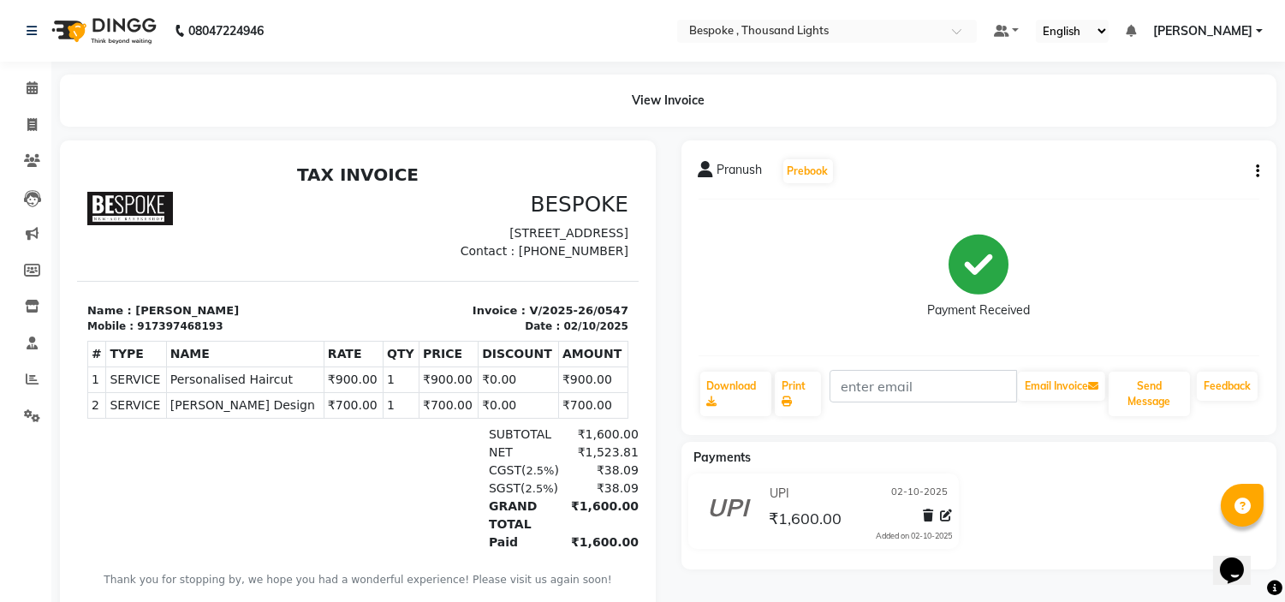
click at [1256, 172] on icon "button" at bounding box center [1257, 171] width 3 height 1
click at [1162, 130] on div "Cancel Invoice" at bounding box center [1171, 128] width 117 height 21
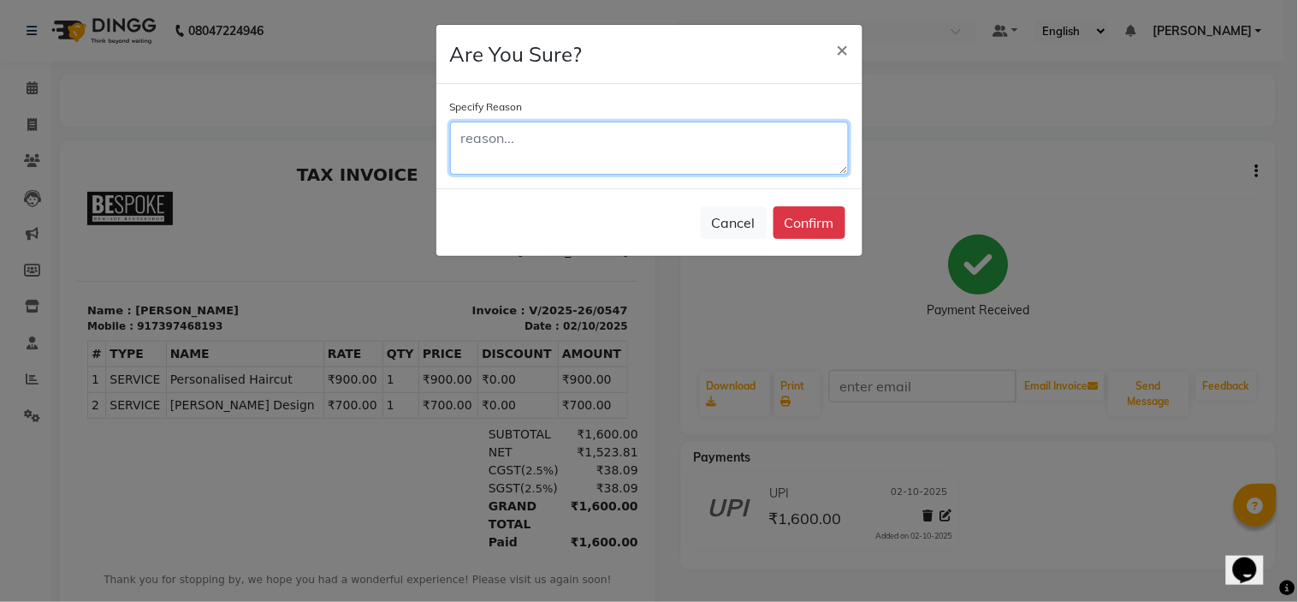
click at [572, 143] on textarea at bounding box center [649, 148] width 399 height 53
type textarea "double billed"
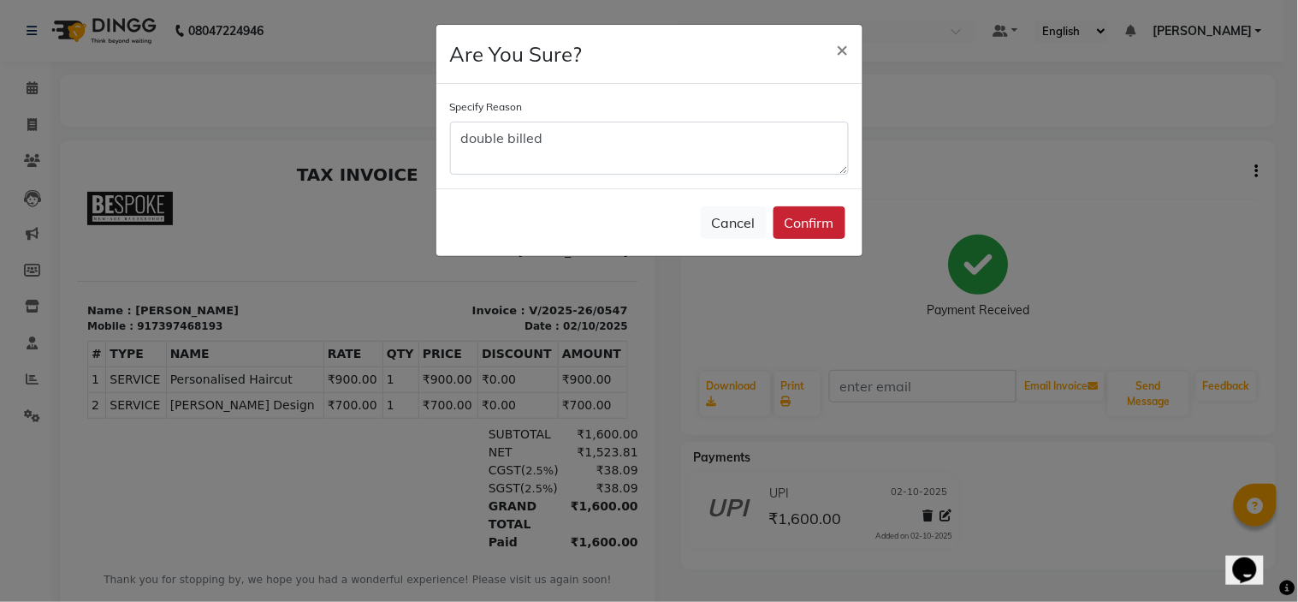
click at [805, 226] on button "Confirm" at bounding box center [810, 222] width 72 height 33
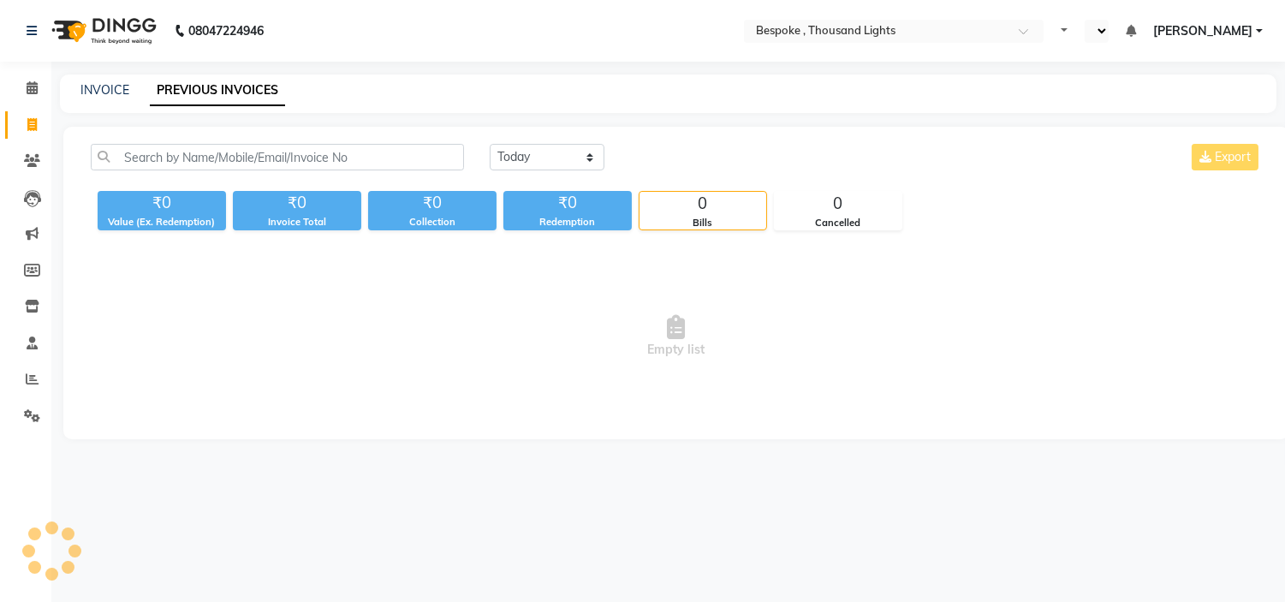
select select "en"
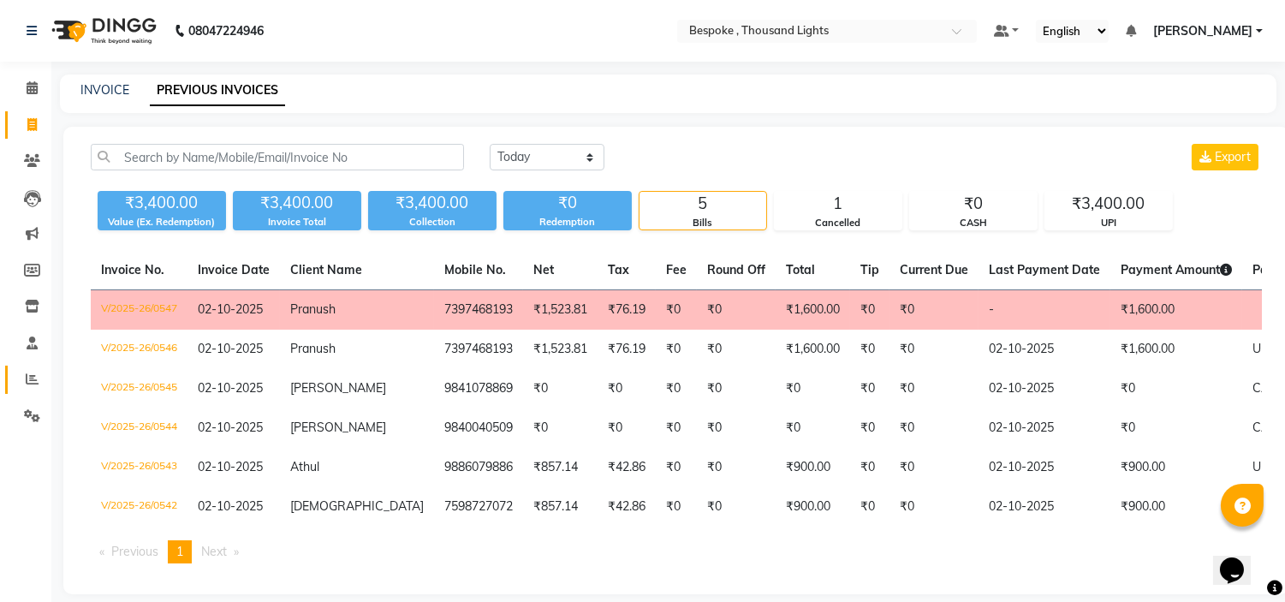
click at [27, 380] on icon at bounding box center [32, 378] width 13 height 13
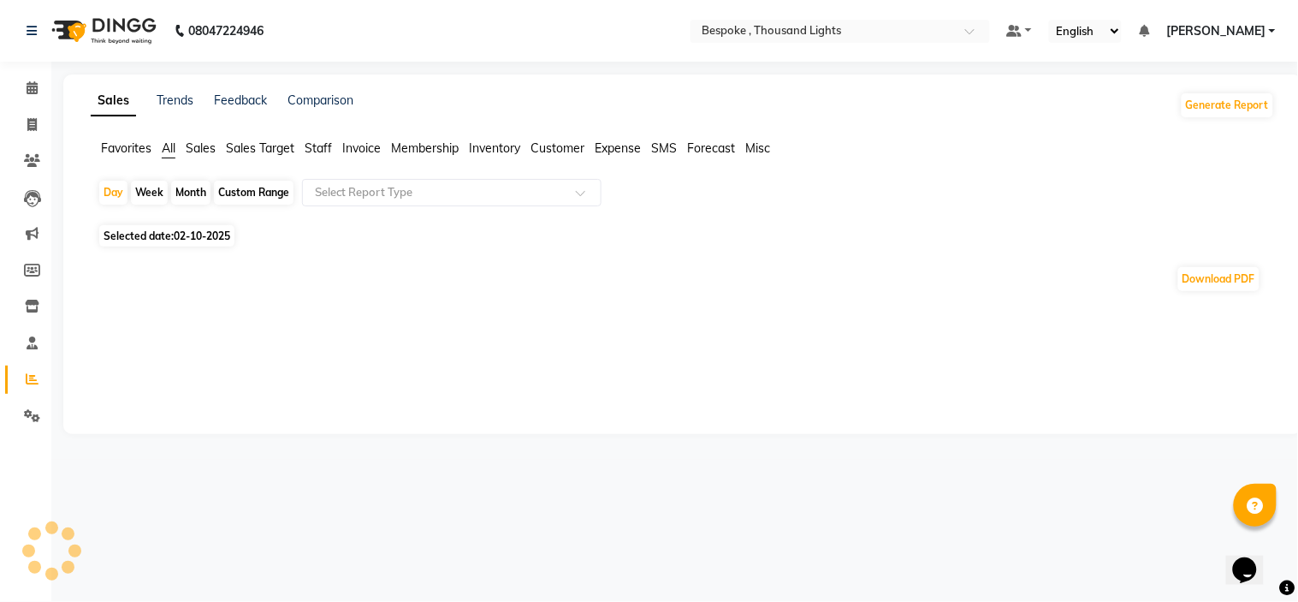
click at [199, 146] on span "Sales" at bounding box center [201, 147] width 30 height 15
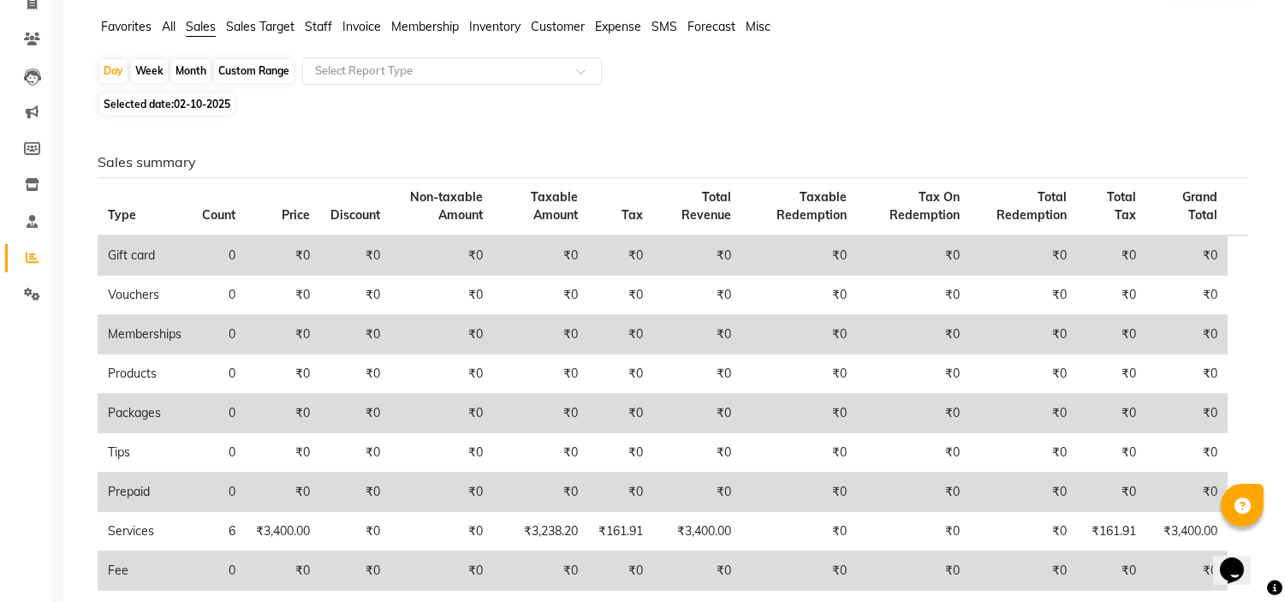
scroll to position [82, 0]
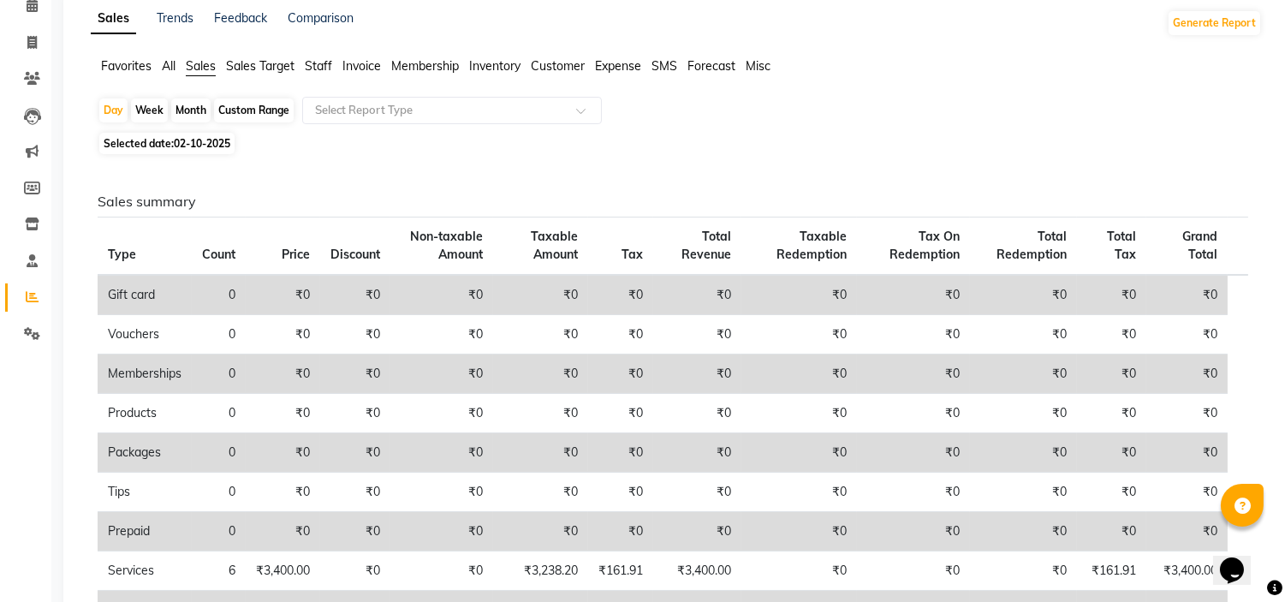
click at [323, 67] on span "Staff" at bounding box center [318, 65] width 27 height 15
